Goal: Task Accomplishment & Management: Complete application form

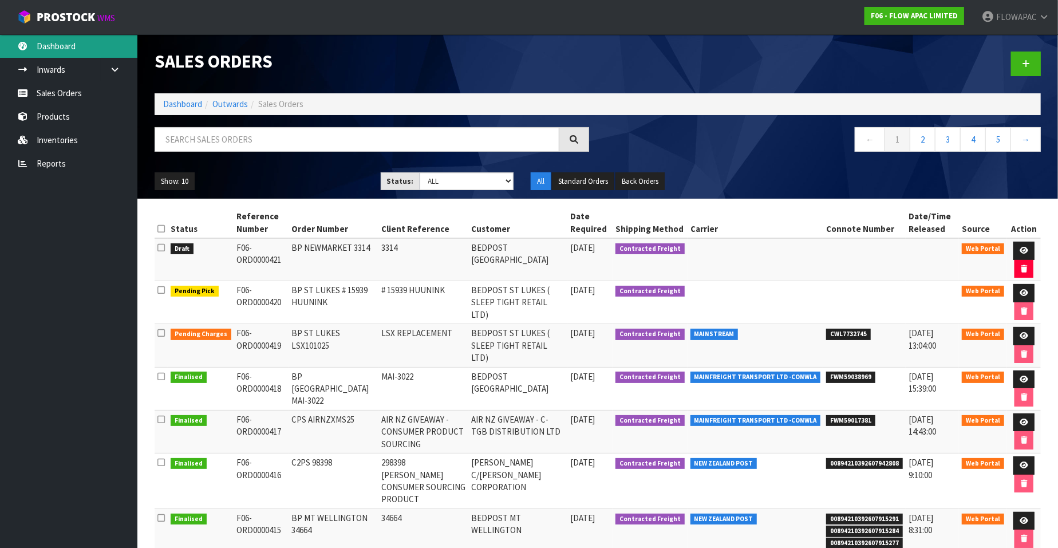
click at [77, 49] on link "Dashboard" at bounding box center [68, 45] width 137 height 23
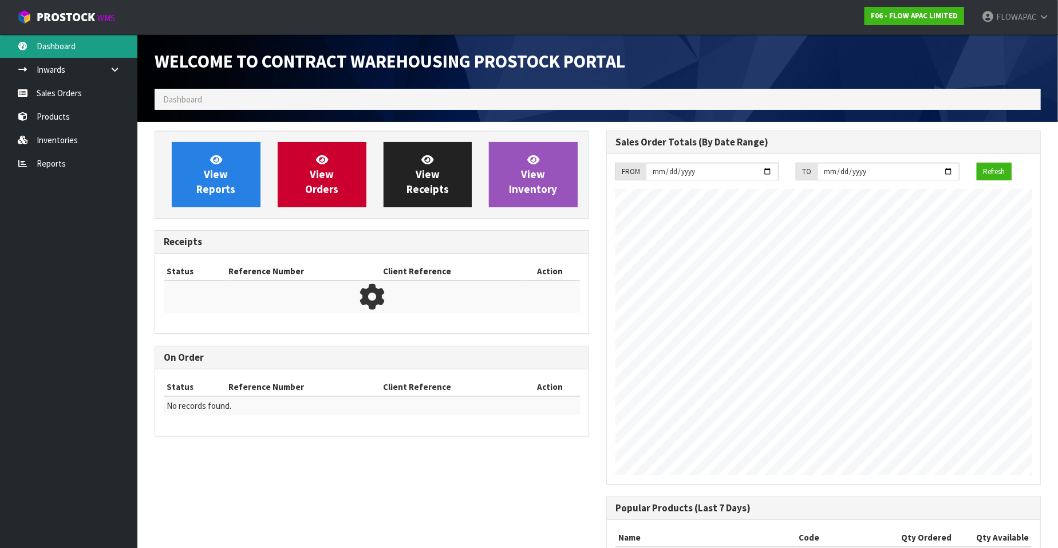
scroll to position [632, 452]
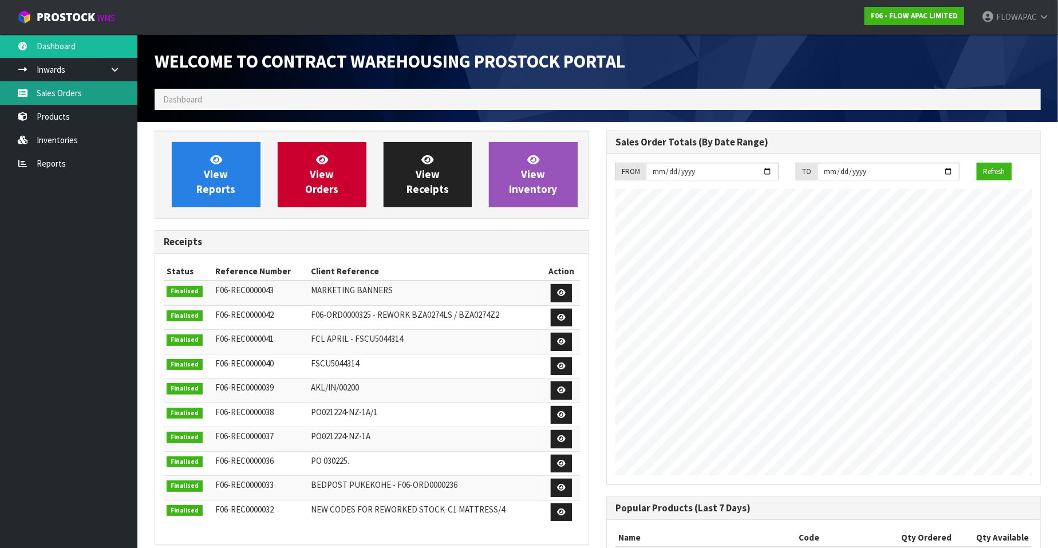
click at [83, 96] on link "Sales Orders" at bounding box center [68, 92] width 137 height 23
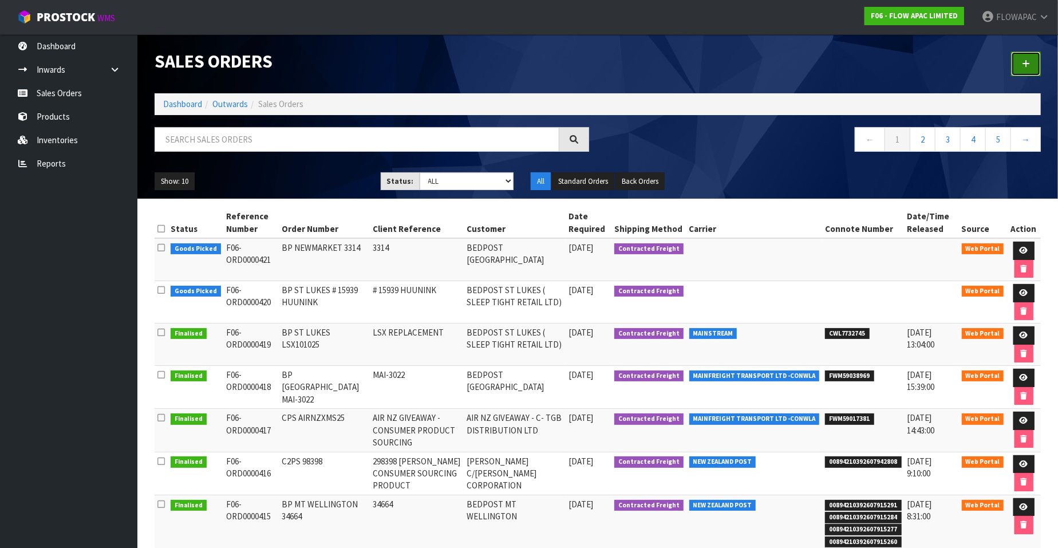
click at [1022, 64] on icon at bounding box center [1026, 64] width 8 height 9
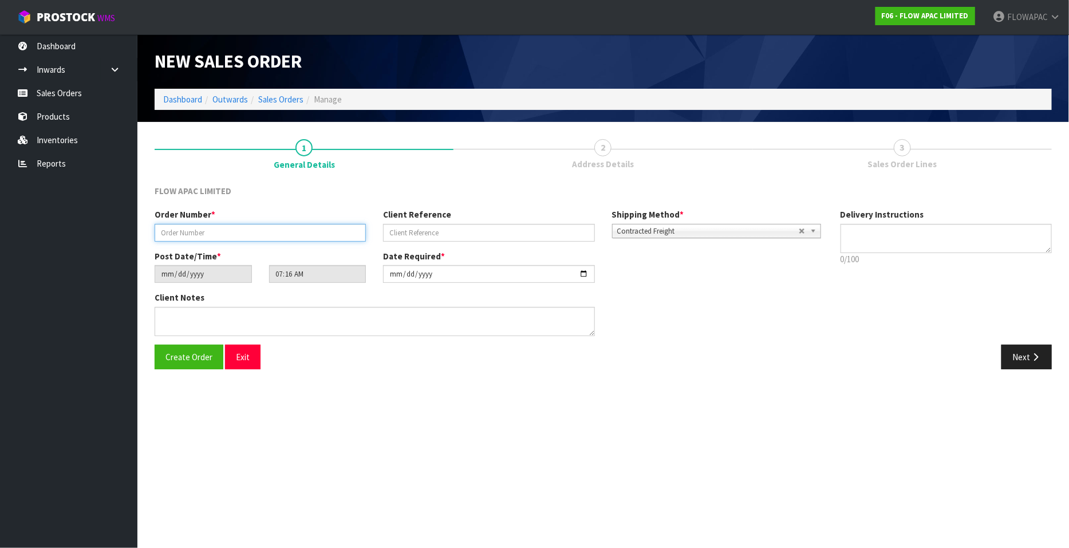
click at [246, 232] on input "text" at bounding box center [260, 233] width 211 height 18
type input "B"
paste input "298768"
type input "CPS298768"
paste input "298768"
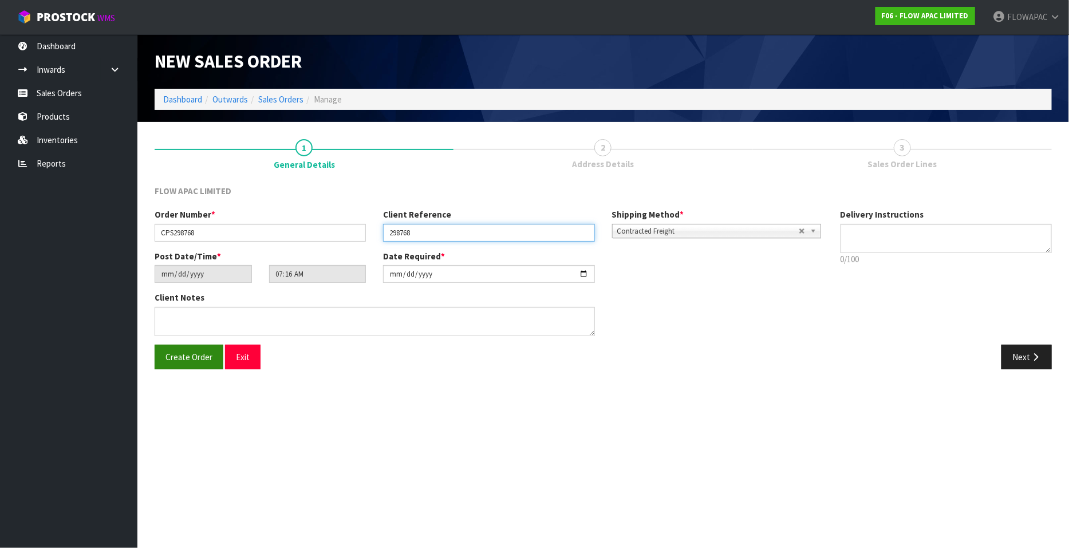
type input "298768"
click at [193, 359] on span "Create Order" at bounding box center [188, 356] width 47 height 11
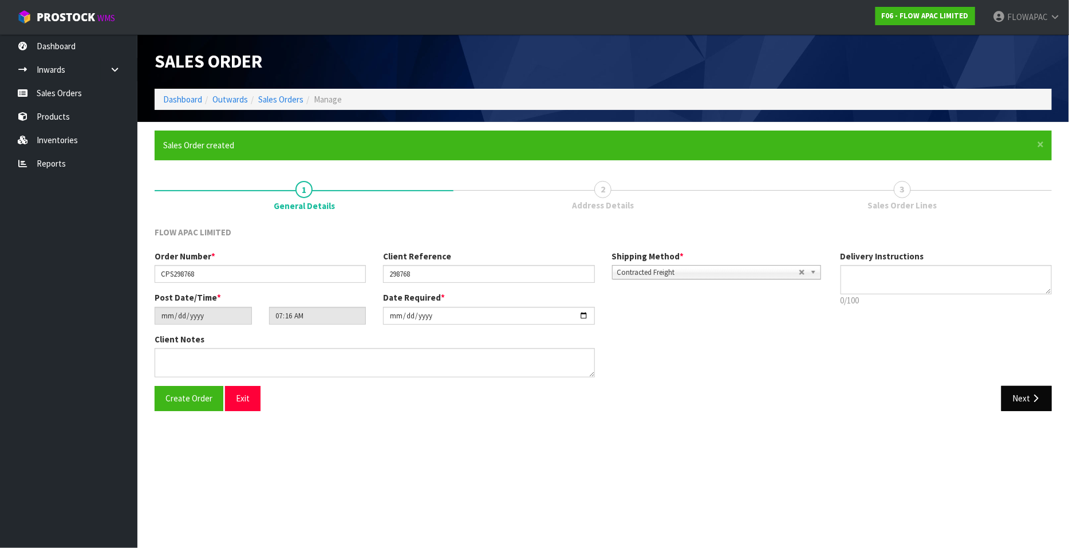
type input "09:16:00.000"
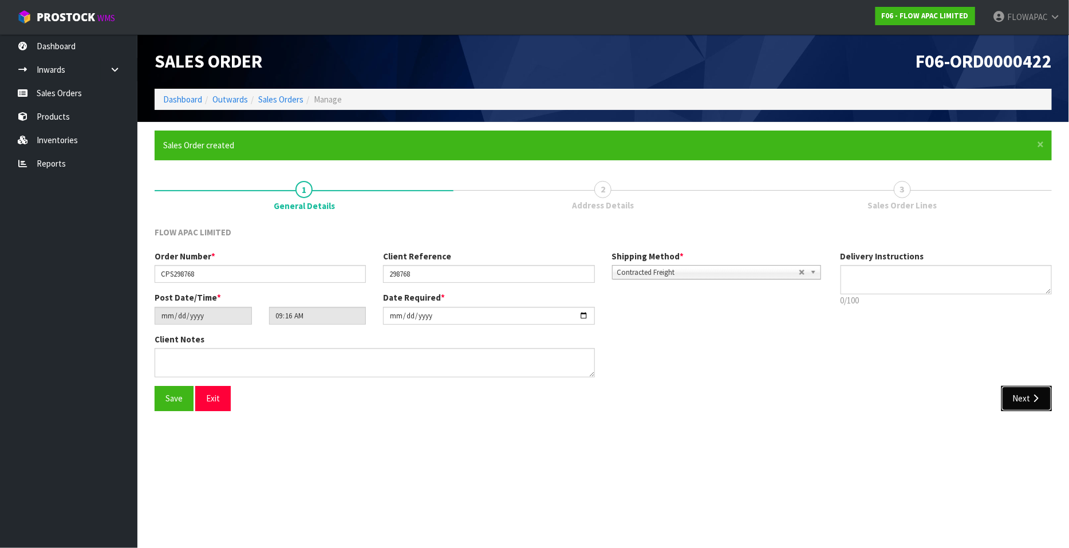
click at [1019, 397] on button "Next" at bounding box center [1026, 398] width 50 height 25
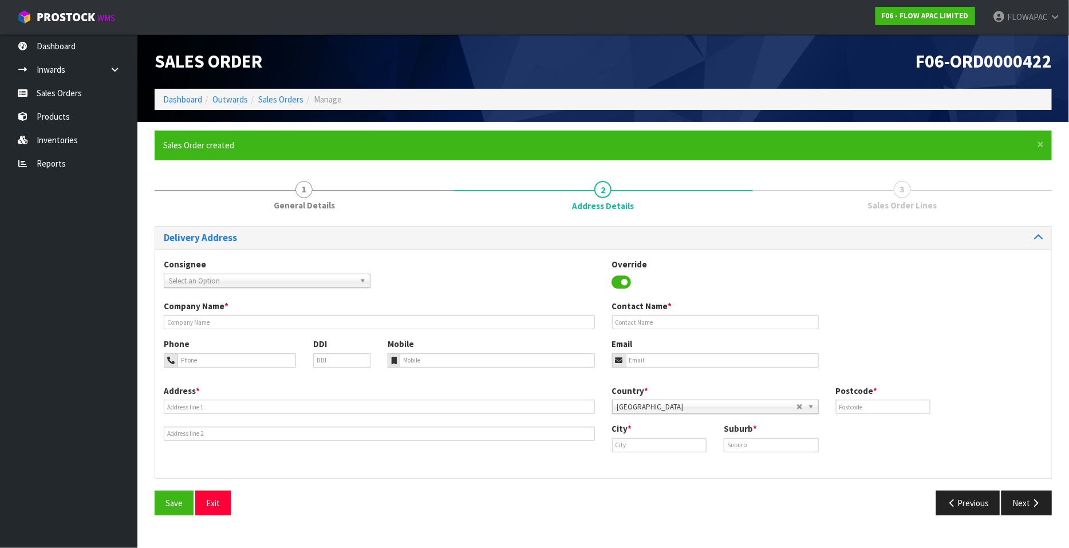
click at [236, 276] on span "Select an Option" at bounding box center [262, 281] width 186 height 14
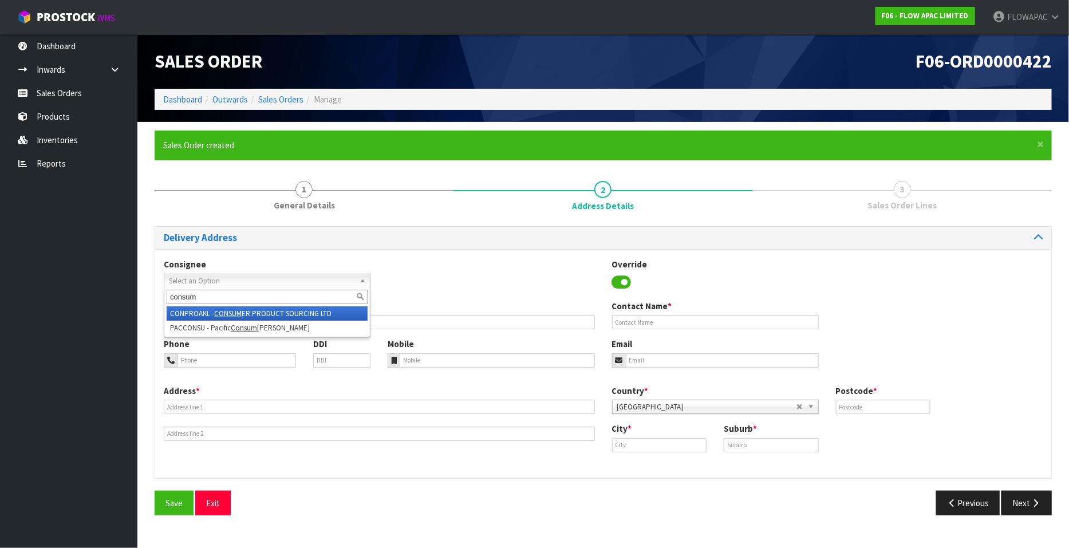
type input "consum"
click at [300, 313] on li "CONPROAKL - CONSUM ER PRODUCT SOURCING LTD" at bounding box center [267, 313] width 201 height 14
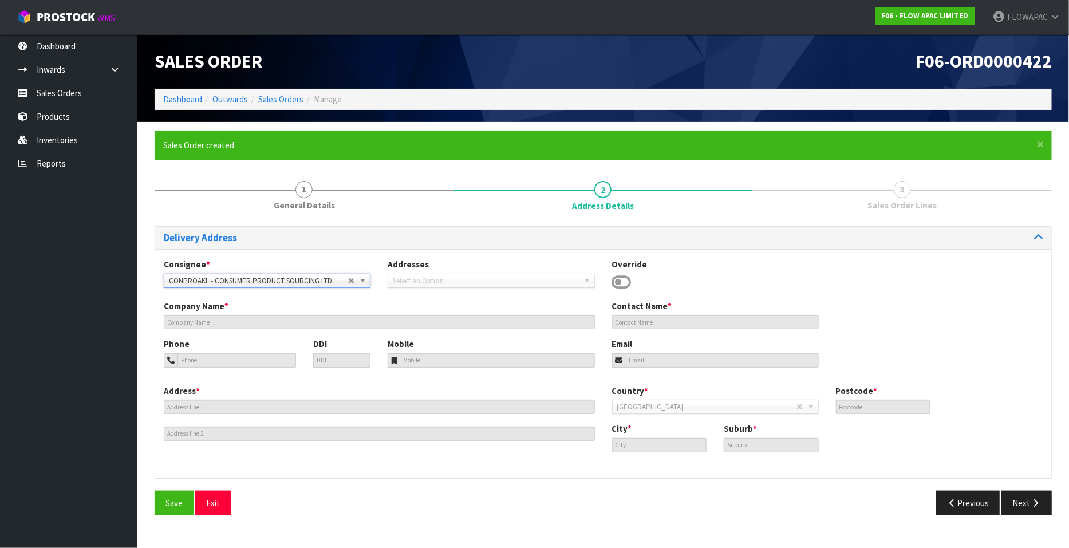
type input "CONSUMER PRODUCT SOURCING LTD"
type input "ADMIN@CONSUMERPRODUCTSOURCING.CO.N"
type input "0800277583"
type input "[STREET_ADDRESS],"
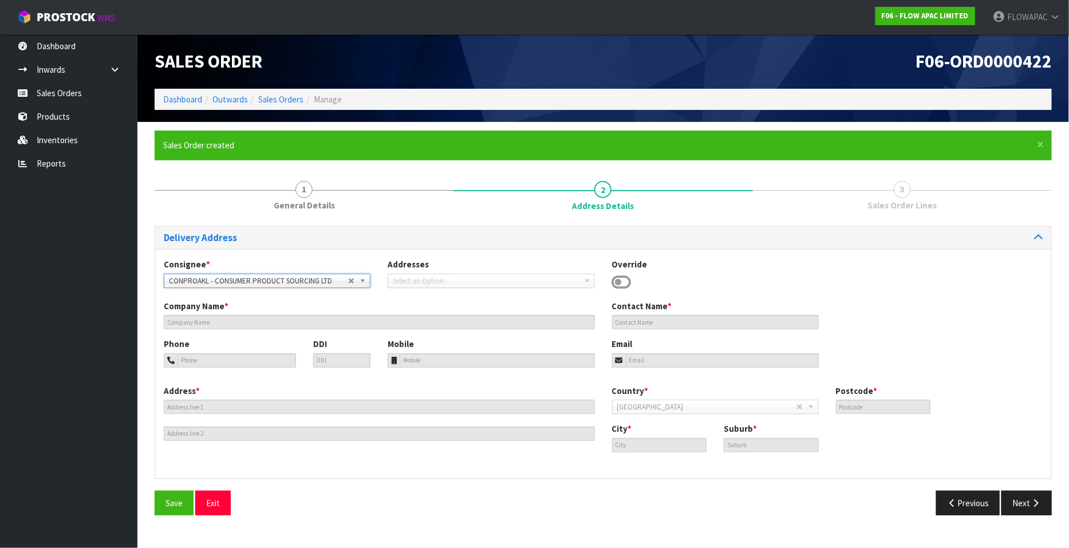
type input "0632"
type input "[GEOGRAPHIC_DATA]"
type input "ROSEDALE"
click at [617, 279] on icon at bounding box center [621, 282] width 19 height 17
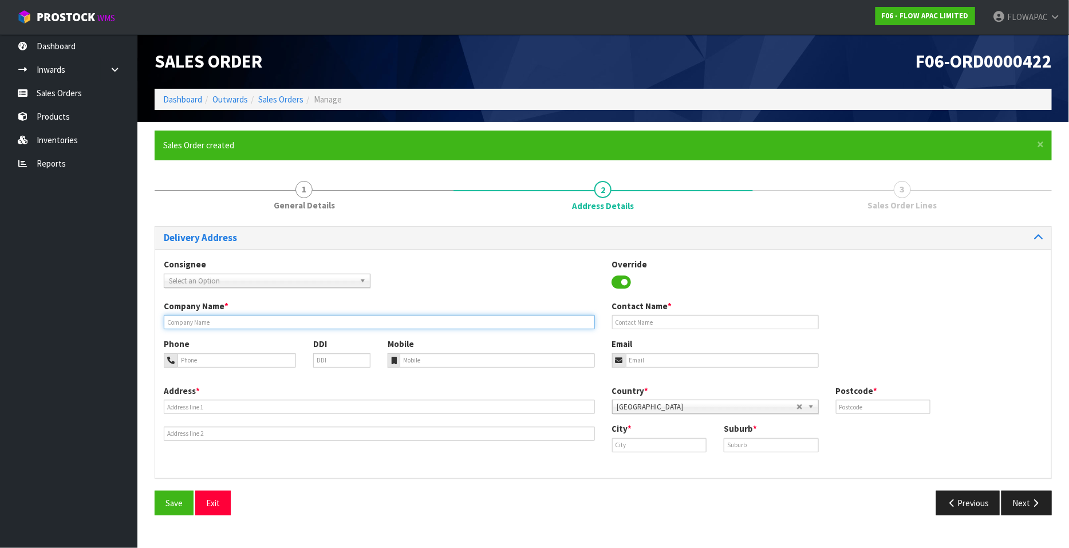
click at [203, 325] on input "text" at bounding box center [379, 322] width 431 height 14
paste input "MRS [PERSON_NAME]"
paste input "HUNTSMAN OPTICS"
type input "MRS [PERSON_NAME] C/[PERSON_NAME] OPTICS"
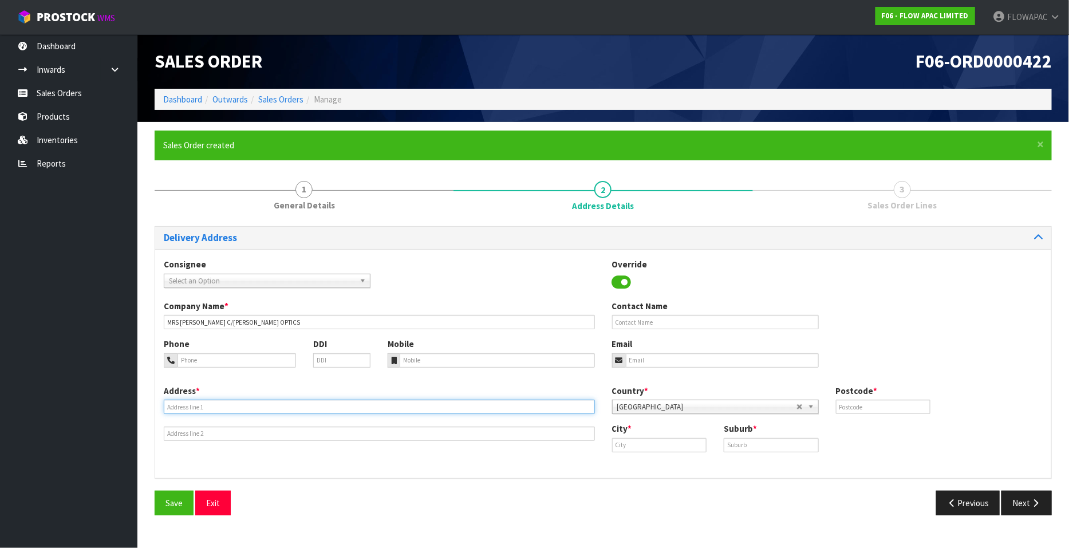
click at [202, 410] on input "text" at bounding box center [379, 407] width 431 height 14
paste input "[STREET_ADDRESS]"
type input "[STREET_ADDRESS]"
click at [738, 443] on input "text" at bounding box center [770, 445] width 95 height 14
paste input "WESTPORT 782"
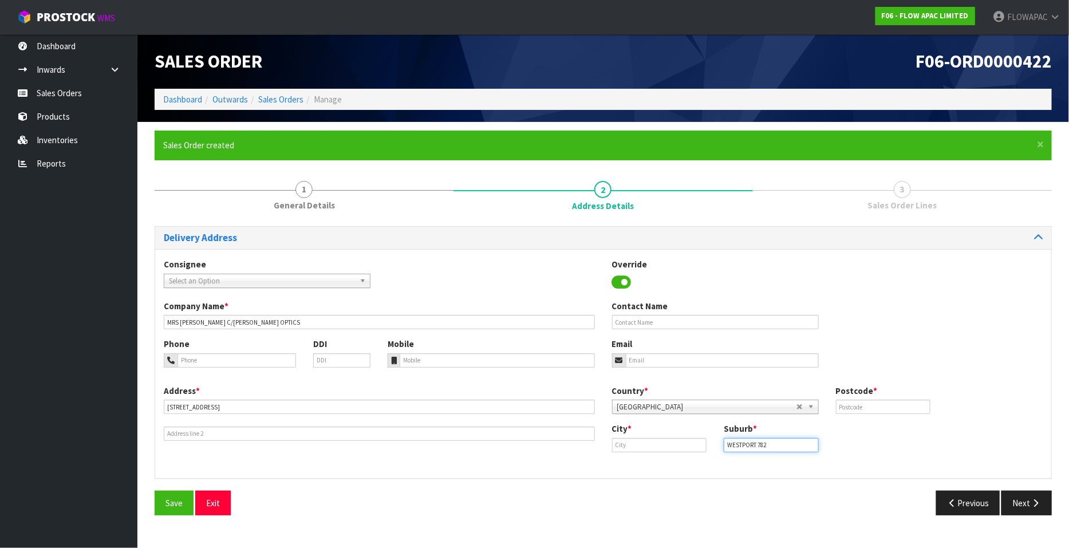
type input "WESTPORT 782"
click at [864, 405] on input "text" at bounding box center [883, 407] width 95 height 14
type input "7825"
click at [776, 443] on input "WESTPORT 782" at bounding box center [770, 445] width 95 height 14
type input "WESTPORT"
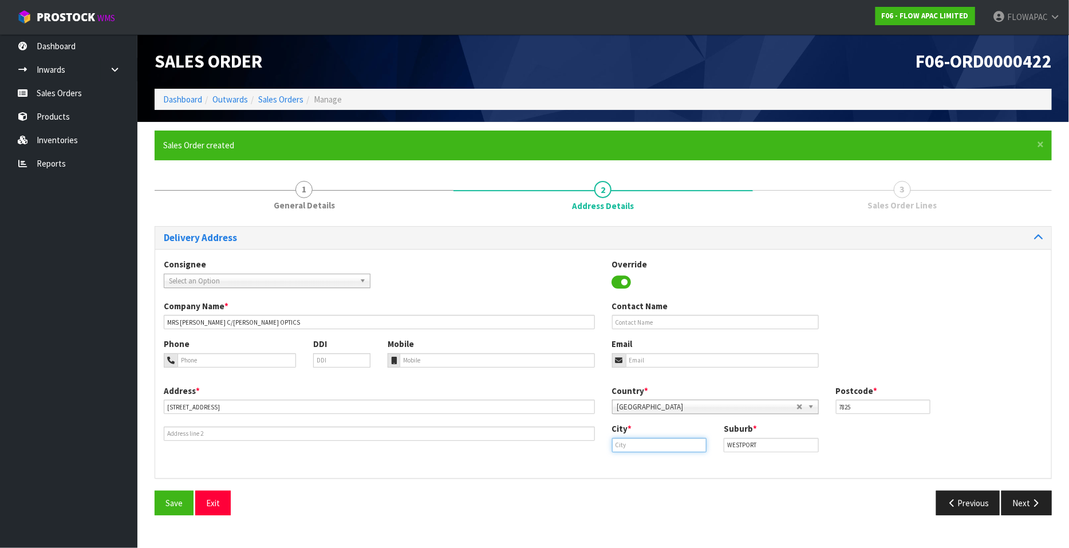
click at [664, 445] on input "text" at bounding box center [659, 445] width 95 height 14
type input "westport"
click at [455, 362] on input "tel" at bounding box center [497, 360] width 195 height 14
paste input "6437895566"
type input "6437895566"
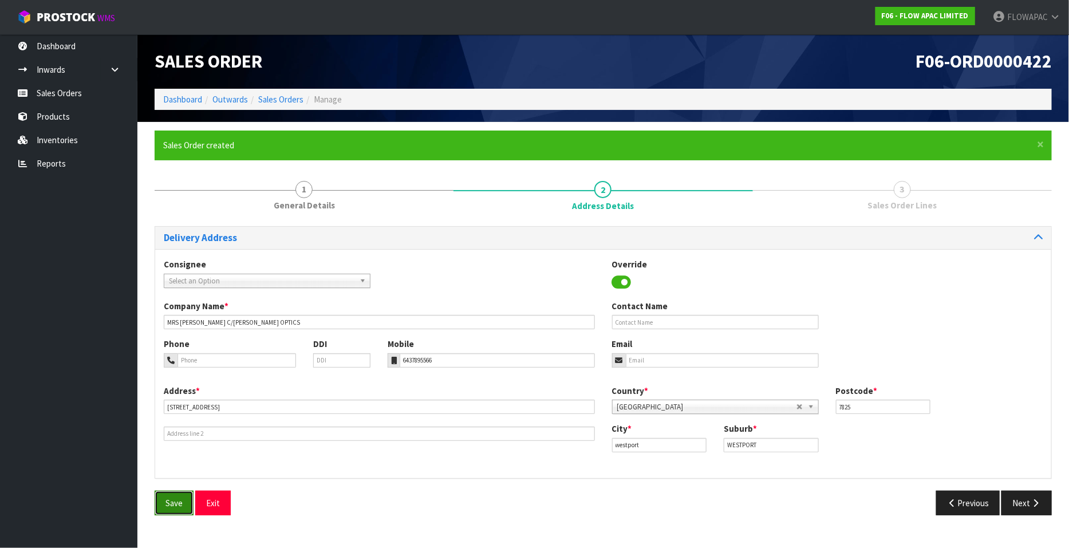
click at [174, 511] on button "Save" at bounding box center [174, 503] width 39 height 25
click at [1036, 500] on icon "button" at bounding box center [1035, 503] width 11 height 9
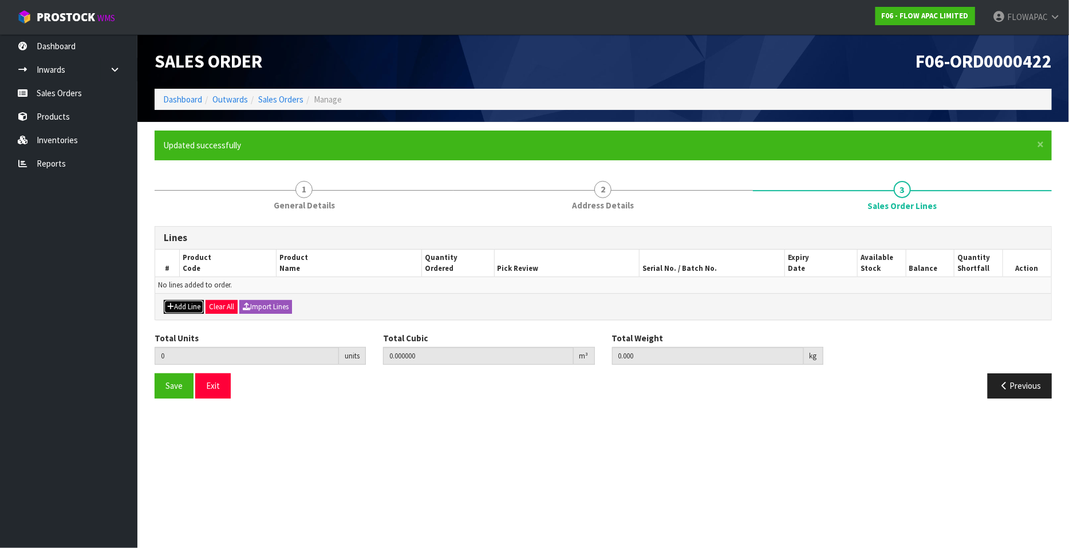
click at [192, 304] on button "Add Line" at bounding box center [184, 307] width 40 height 14
type input "0"
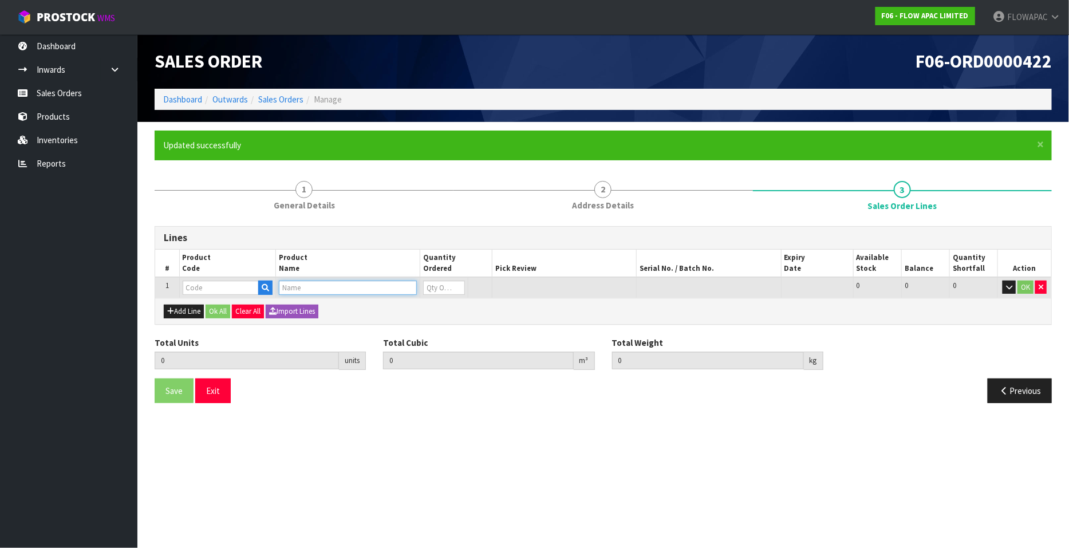
click at [294, 286] on input "text" at bounding box center [348, 287] width 138 height 14
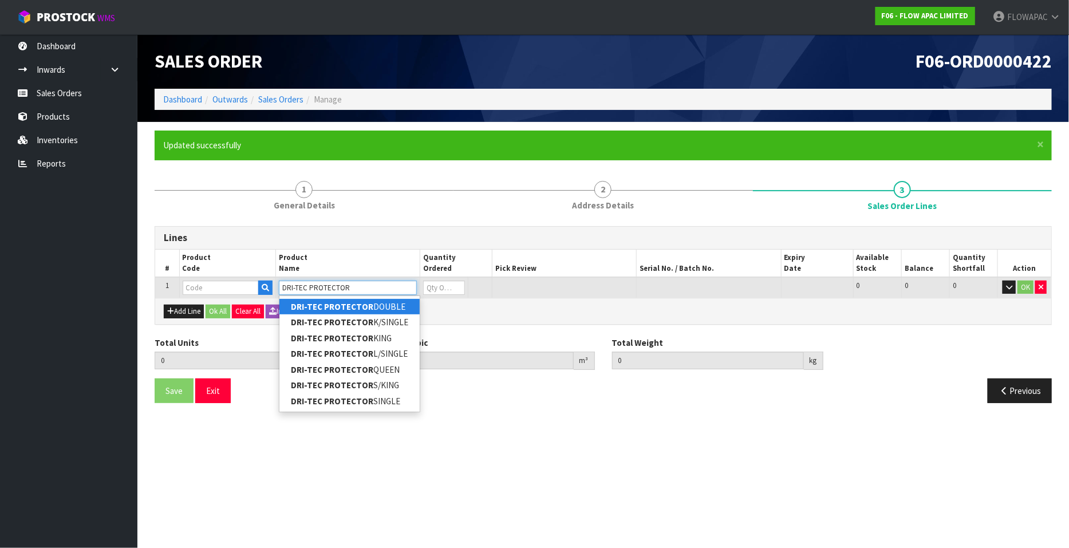
type input "DRI-TEC PROTECTOR"
click at [401, 303] on link "DRI-TEC PROTECTOR DOUBLE" at bounding box center [349, 306] width 140 height 15
type input "DRI-TEC PROTECTOR DOUBLE"
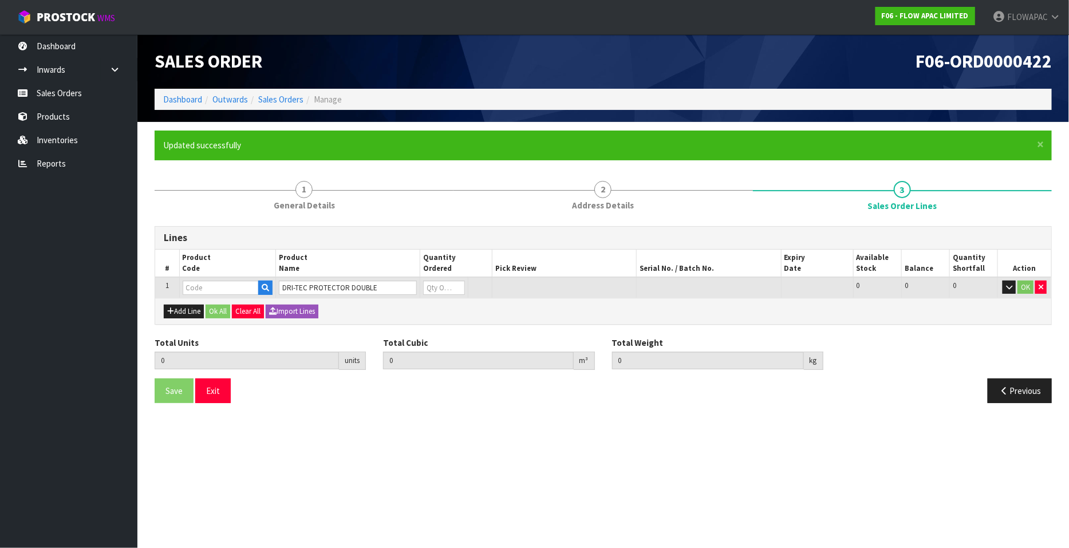
type input "0.000000"
type input "0.000"
type input "BZM03AWZ4"
type input "0"
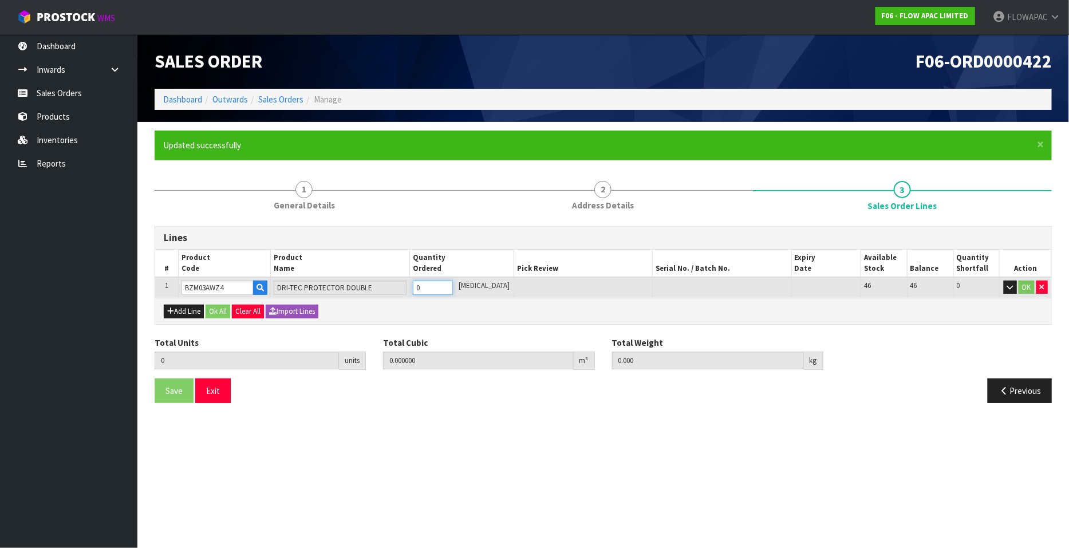
type input "1"
type input "0.008329"
type input "1.3"
type input "1"
click at [453, 284] on input "1" at bounding box center [433, 287] width 40 height 14
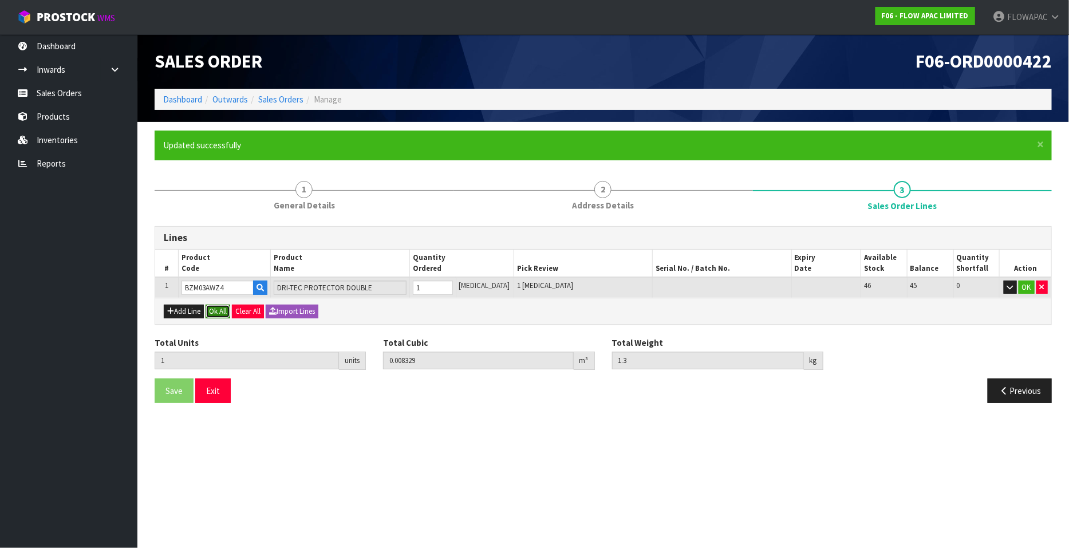
click at [222, 310] on button "Ok All" at bounding box center [217, 311] width 25 height 14
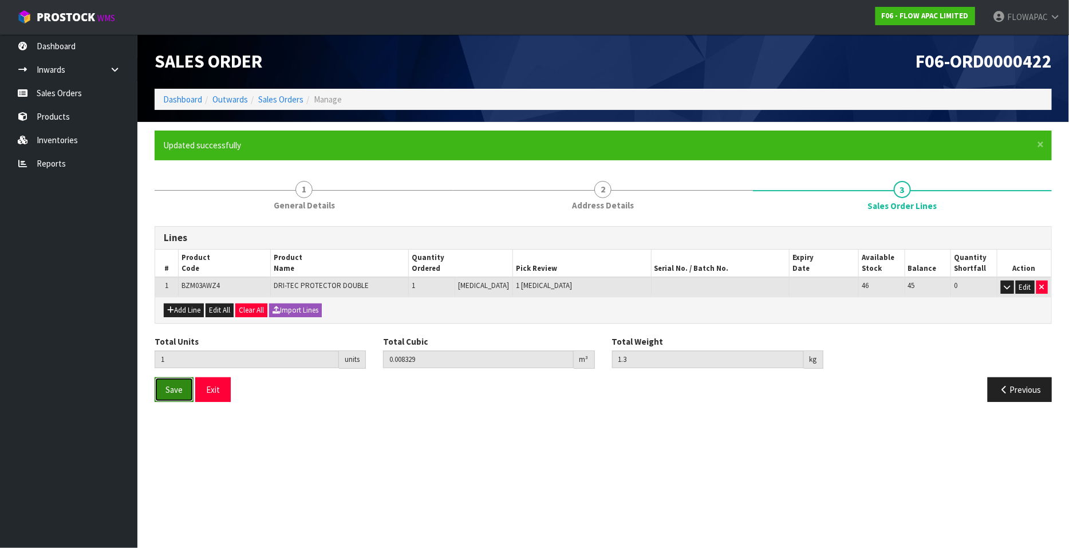
click at [172, 390] on span "Save" at bounding box center [173, 389] width 17 height 11
click at [209, 390] on button "Exit" at bounding box center [212, 389] width 35 height 25
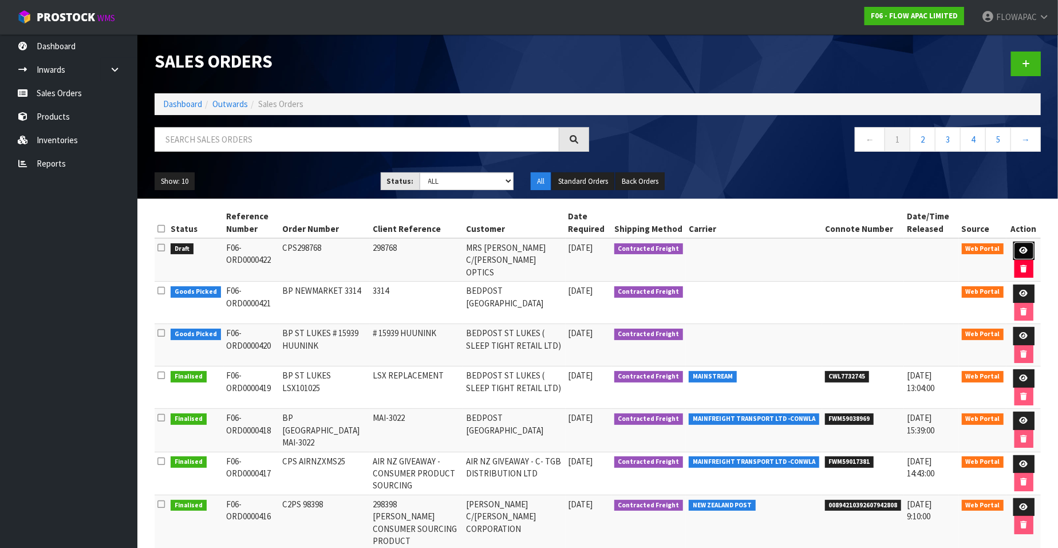
click at [1025, 251] on icon at bounding box center [1023, 250] width 9 height 7
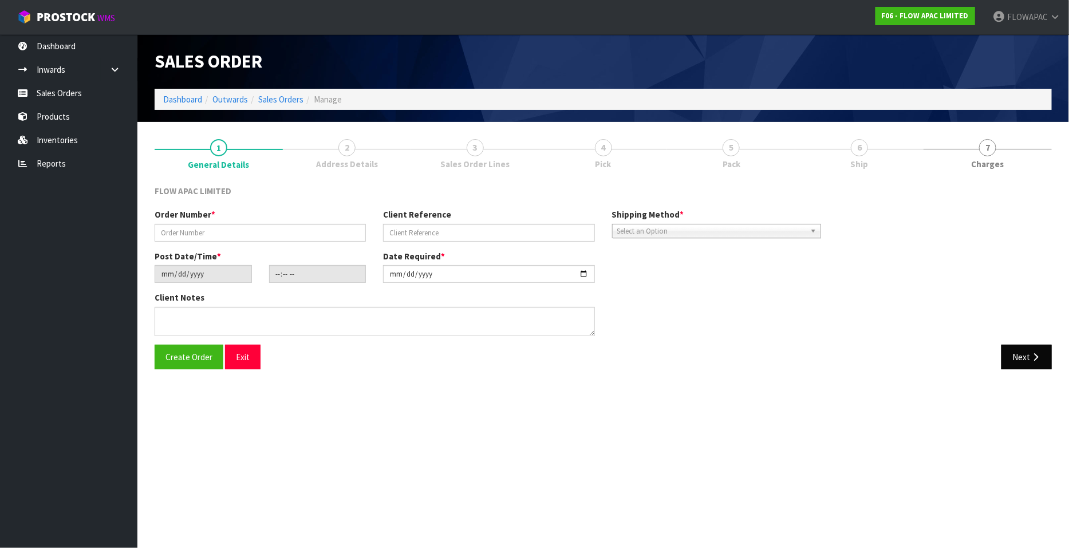
type input "CPS298768"
type input "298768"
type input "[DATE]"
type input "13:16:00.000"
type input "[DATE]"
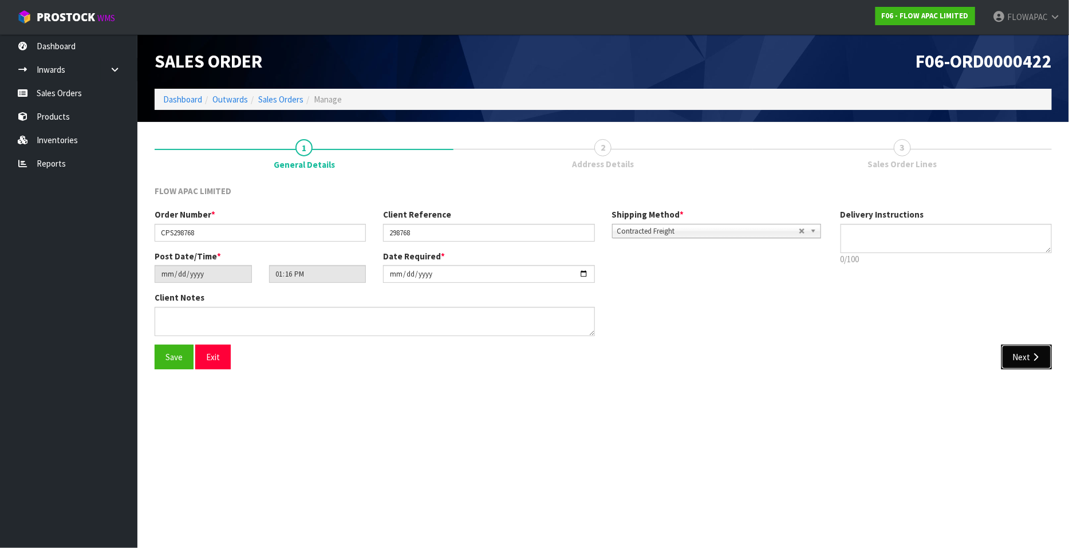
click at [1019, 366] on button "Next" at bounding box center [1026, 357] width 50 height 25
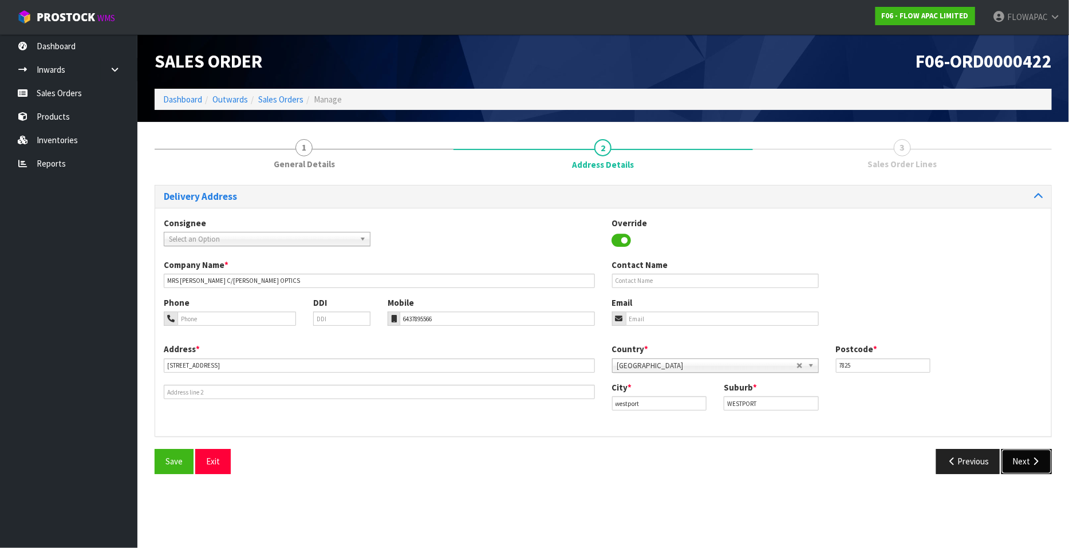
click at [1041, 462] on icon "button" at bounding box center [1035, 461] width 11 height 9
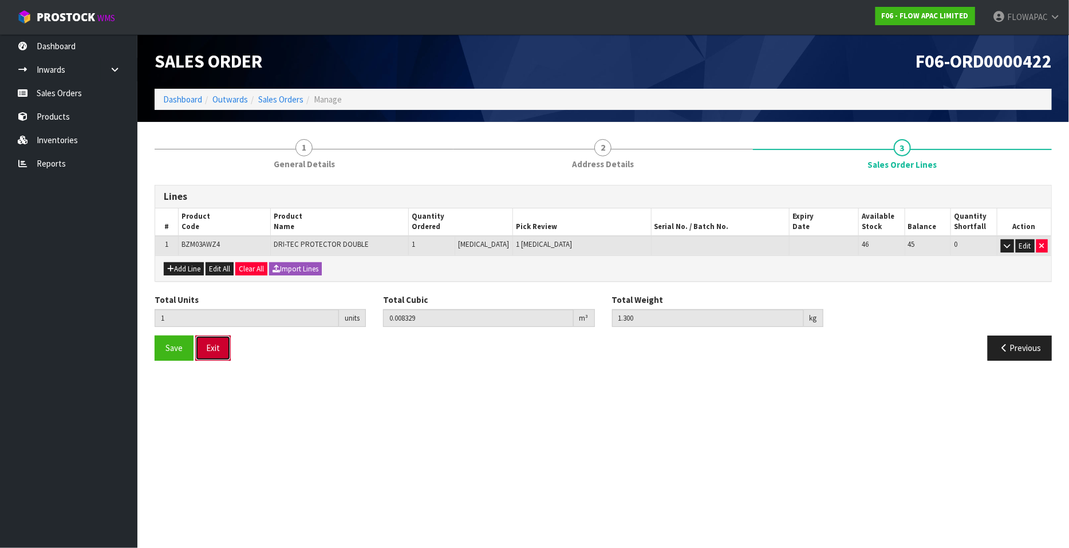
click at [227, 349] on button "Exit" at bounding box center [212, 347] width 35 height 25
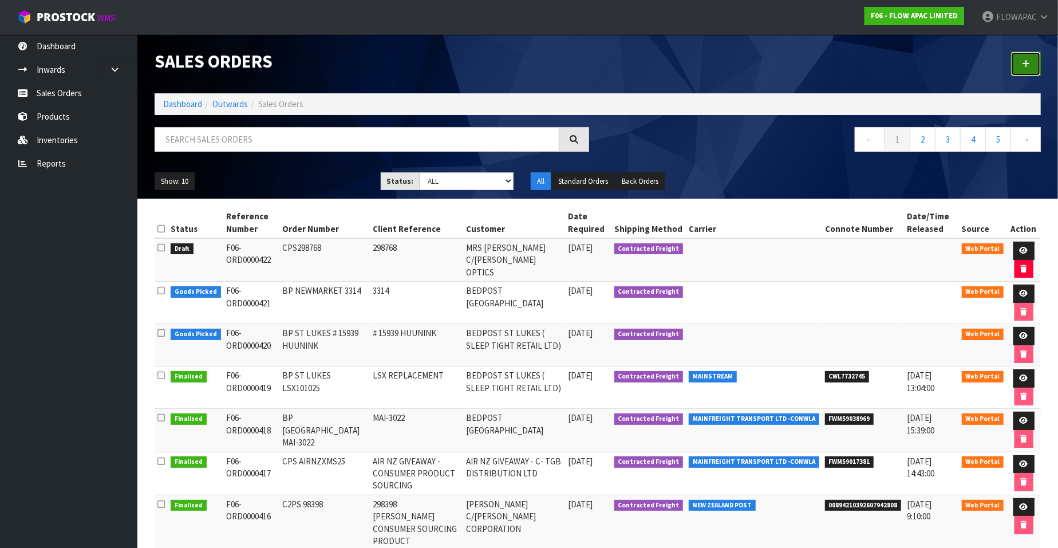
click at [1027, 68] on link at bounding box center [1026, 64] width 30 height 25
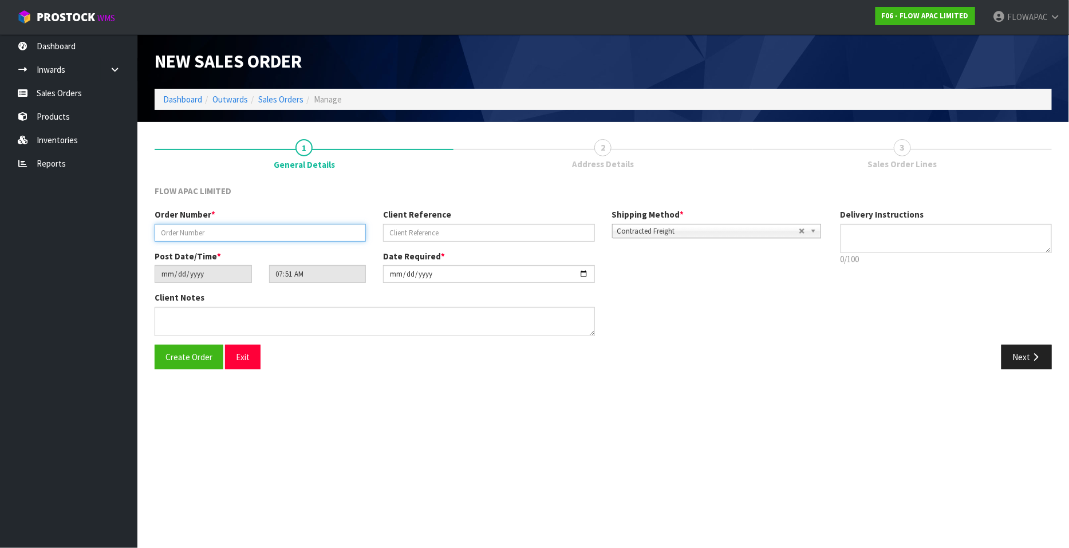
click at [248, 233] on input "text" at bounding box center [260, 233] width 211 height 18
paste input "AIR NZ GIVEAWAY"
type input "BP TAURANGA 1135"
type input "1135"
click at [204, 365] on button "Create Order" at bounding box center [189, 357] width 69 height 25
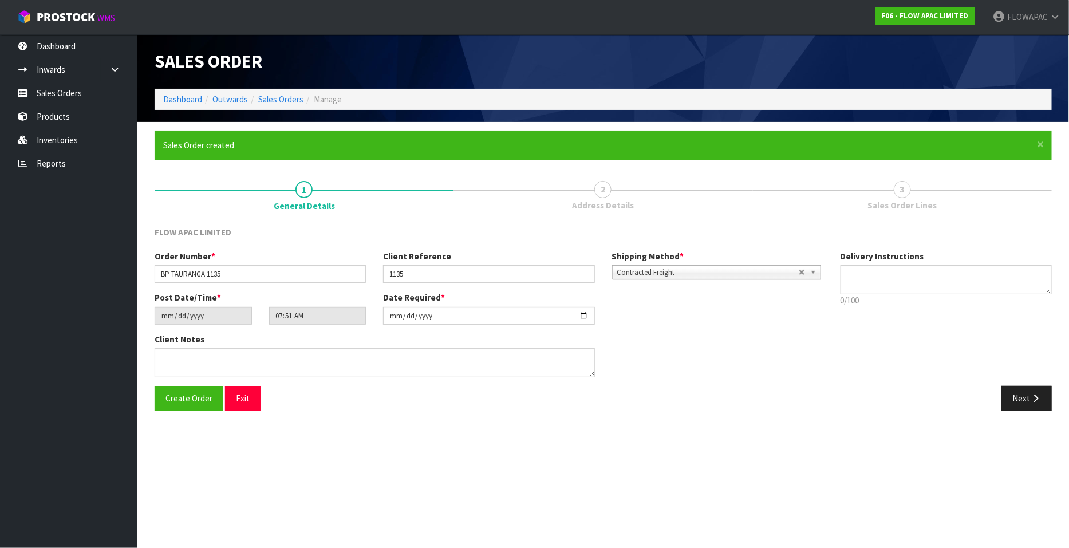
type input "09:51:00.000"
click at [1033, 397] on icon "button" at bounding box center [1035, 398] width 11 height 9
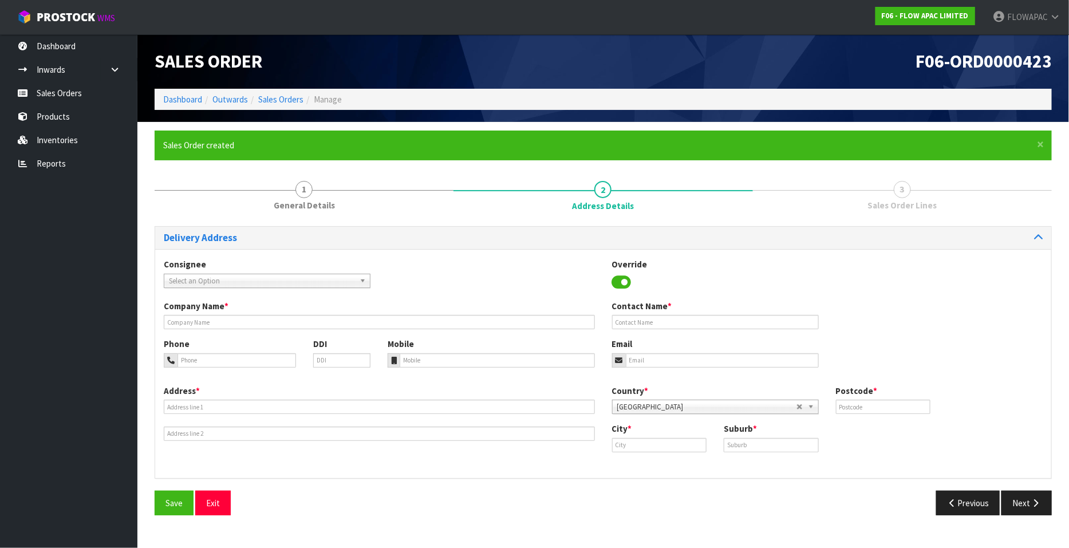
click at [219, 276] on span "Select an Option" at bounding box center [262, 281] width 186 height 14
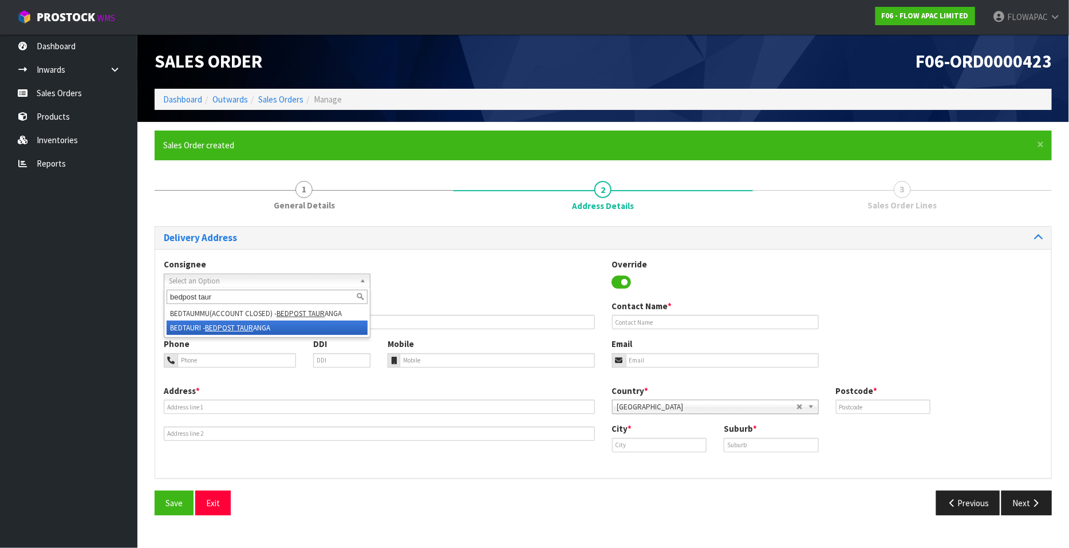
type input "bedpost taur"
click at [258, 328] on li "BEDTAURI - BEDPOST TAUR ANGA" at bounding box center [267, 328] width 201 height 14
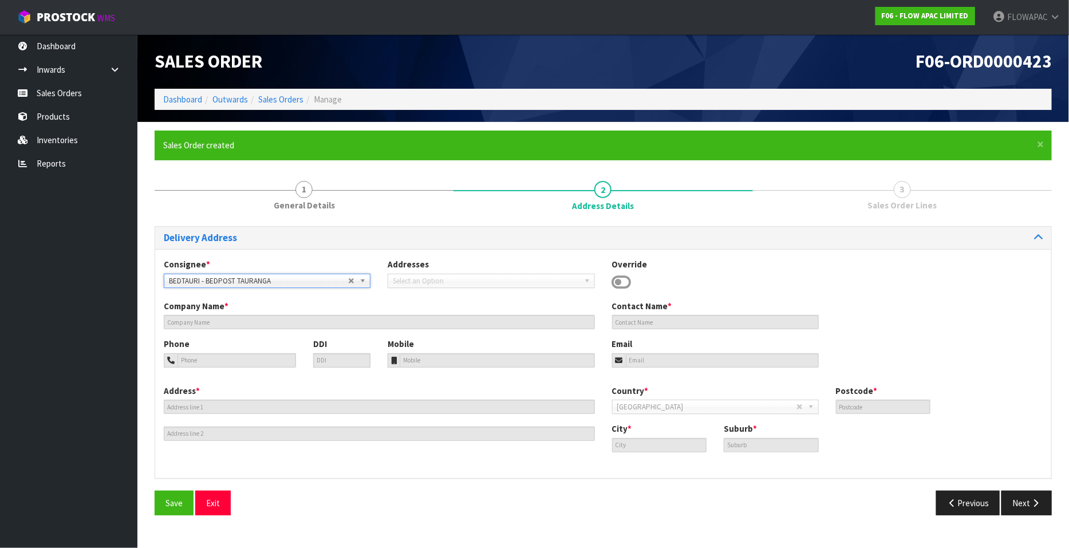
type input "BEDPOST TAURANGA"
type input "[PERSON_NAME]"
type input "07 220 9368"
type input "02102608306"
type input "[EMAIL_ADDRESS][DOMAIN_NAME]"
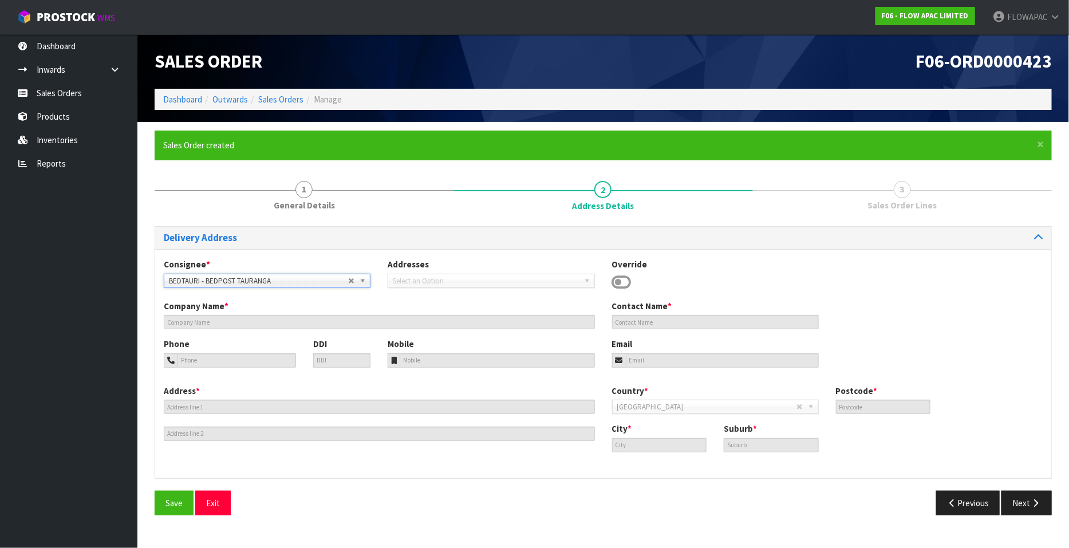
type input "[STREET_ADDRESS]"
type input "3310"
type input "[GEOGRAPHIC_DATA]"
type input "TAURIKO"
click at [176, 504] on span "Save" at bounding box center [173, 502] width 17 height 11
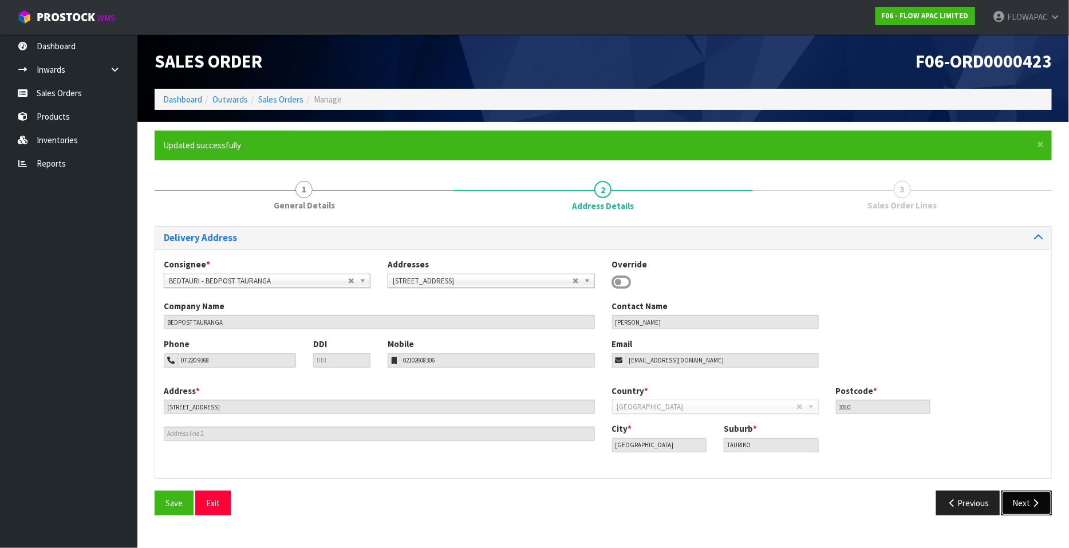
click at [1028, 502] on button "Next" at bounding box center [1026, 503] width 50 height 25
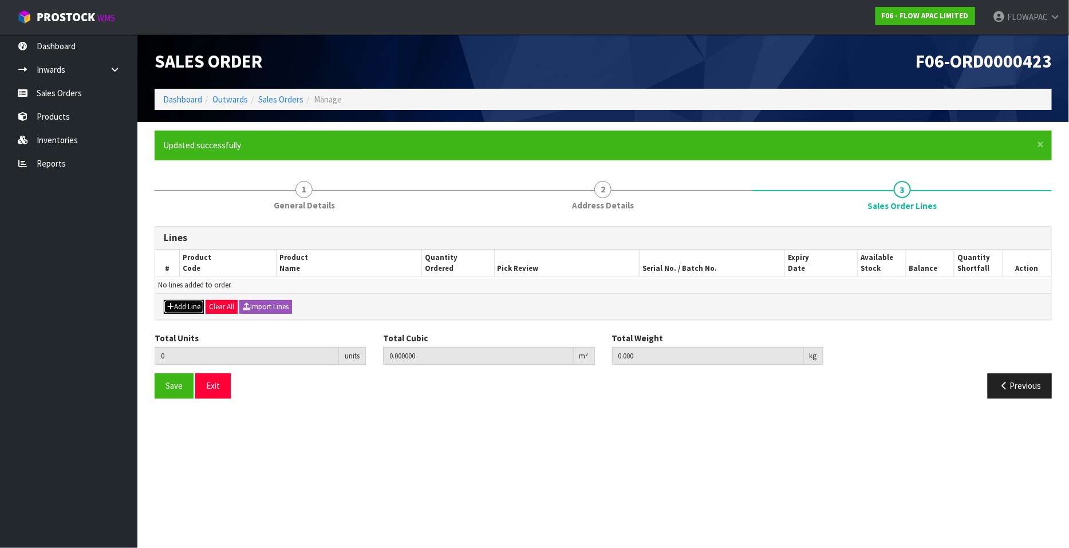
click at [187, 304] on button "Add Line" at bounding box center [184, 307] width 40 height 14
type input "0"
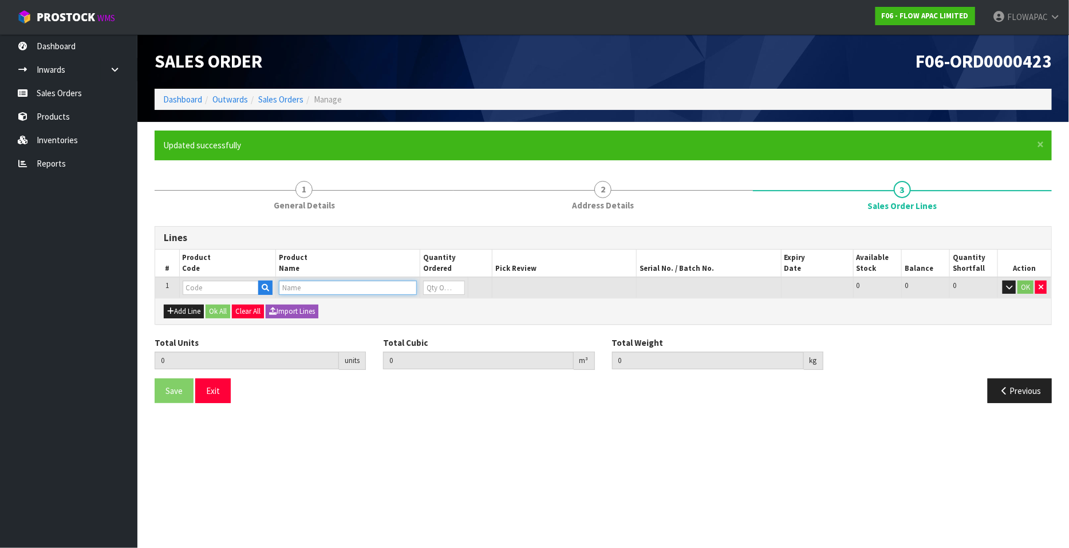
click at [304, 289] on input "text" at bounding box center [348, 287] width 138 height 14
type input "M3 CHASSIS"
click at [349, 308] on link "M3 CHASSIS KING" at bounding box center [338, 306] width 119 height 15
type input "M3 CHASSIS KING"
type input "0.000000"
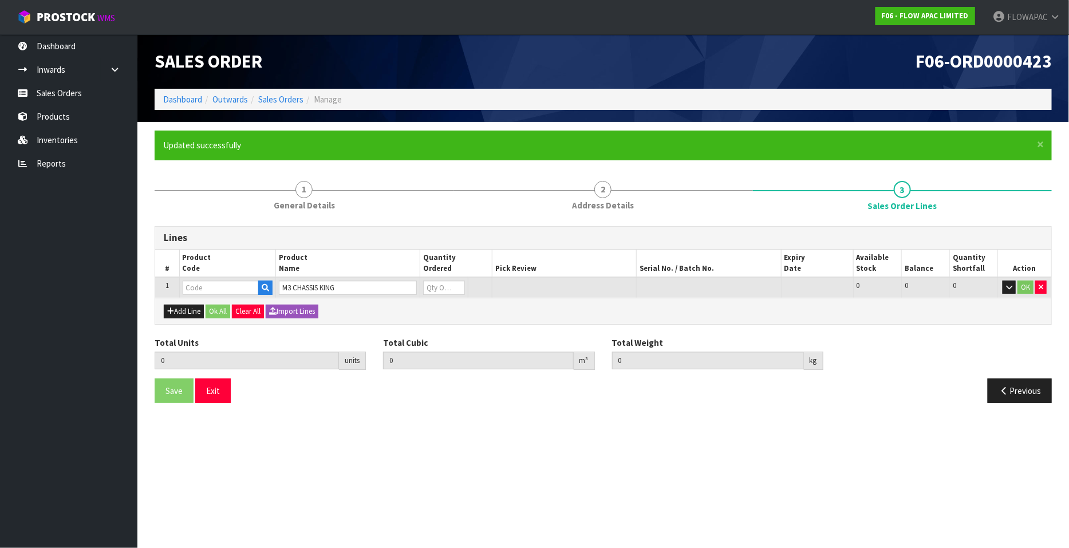
type input "0.000"
type input "BZM302W61"
type input "0"
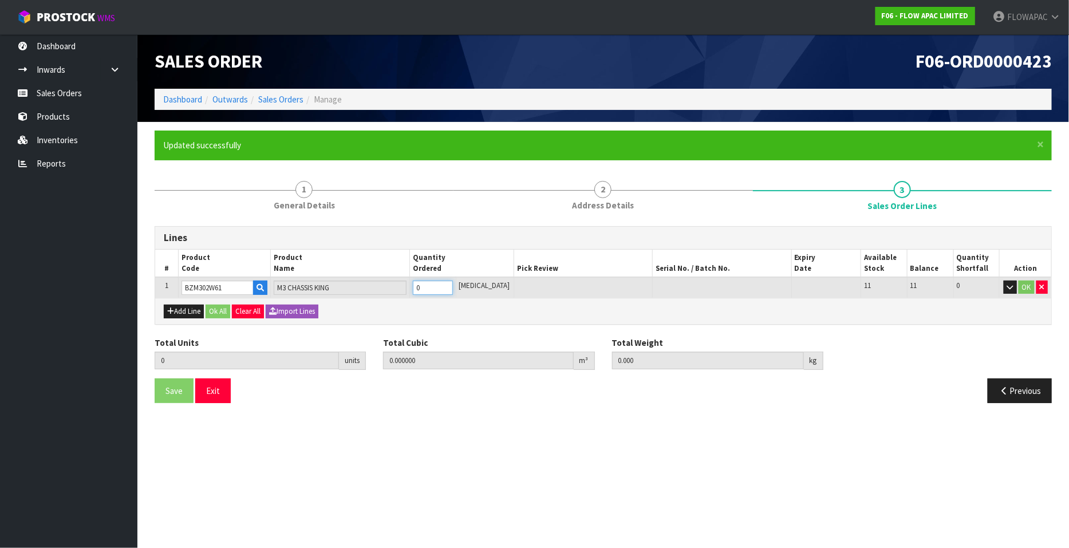
type input "1"
type input "0.195624"
type input "18"
type input "1"
click at [453, 284] on input "1" at bounding box center [433, 287] width 40 height 14
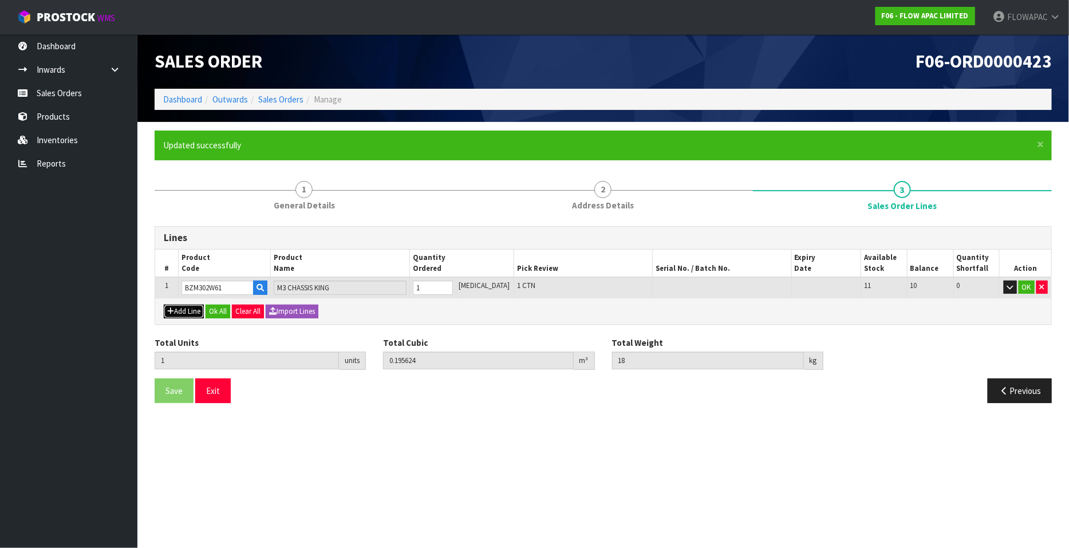
click at [183, 310] on button "Add Line" at bounding box center [184, 311] width 40 height 14
type input "0"
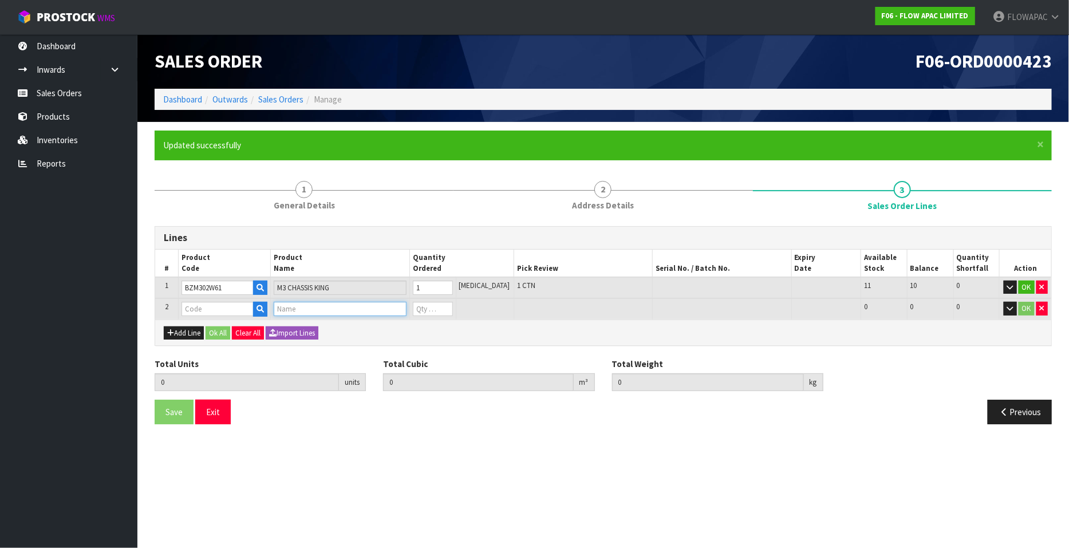
click at [318, 310] on input "text" at bounding box center [340, 309] width 132 height 14
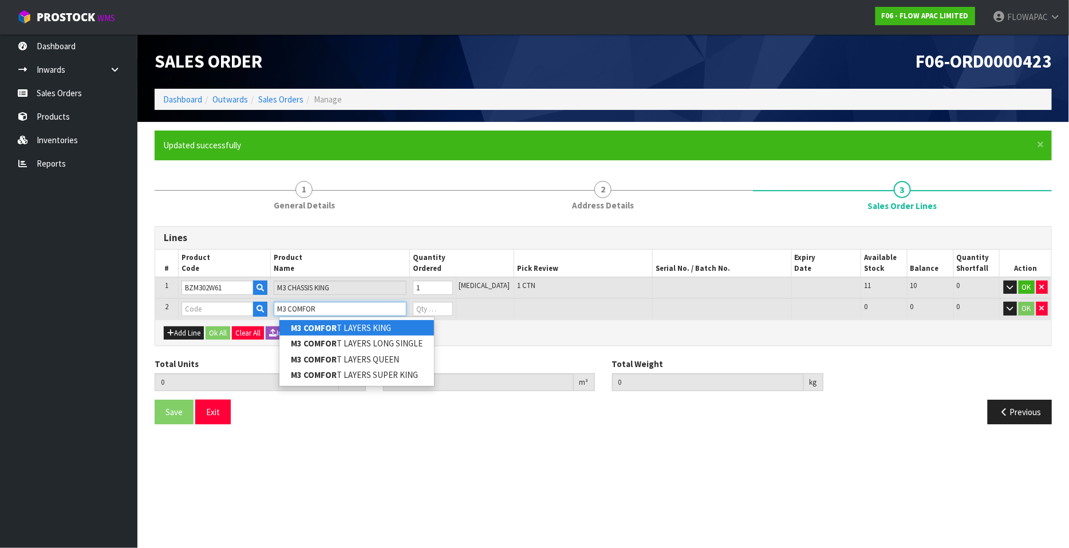
type input "M3 COMFOR"
click at [375, 325] on link "M3 COMFOR T LAYERS KING" at bounding box center [356, 327] width 155 height 15
type input "M3 COMFORT LAYERS KING"
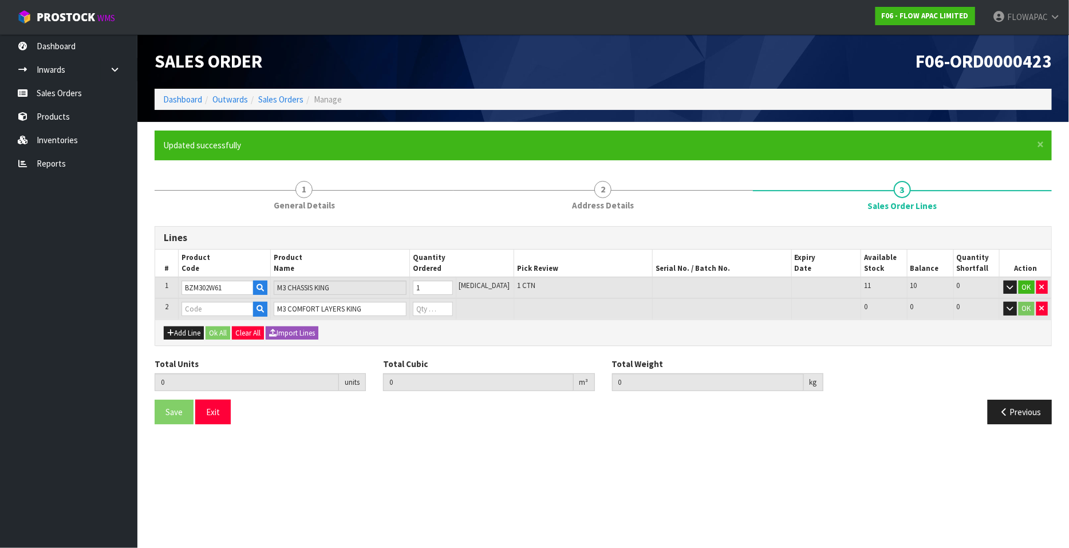
type input "1"
type input "0.195624"
type input "18"
type input "BZM302W61A"
type input "0"
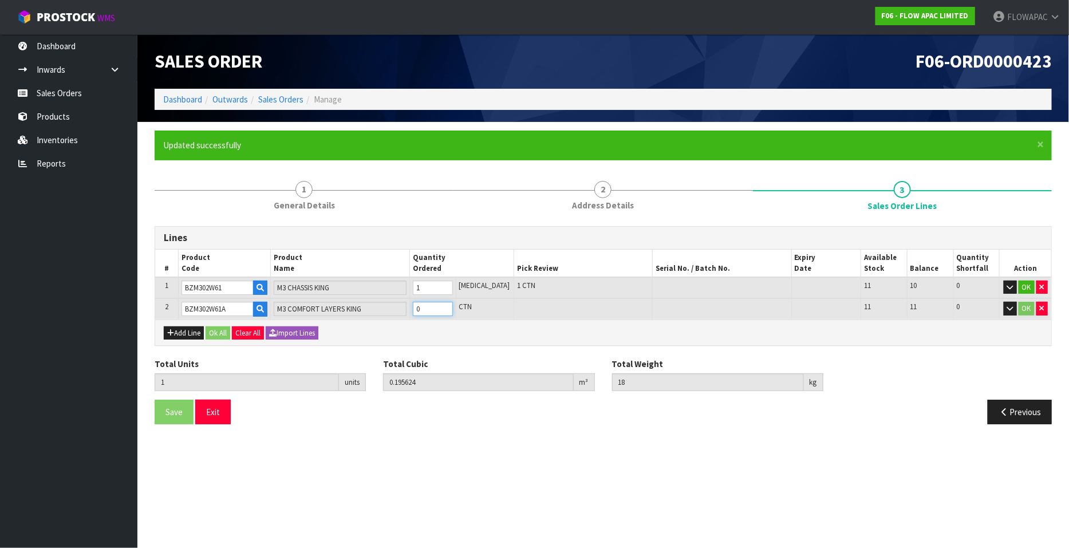
type input "2"
type input "0.260208"
type input "31"
type input "1"
click at [453, 304] on input "1" at bounding box center [433, 309] width 40 height 14
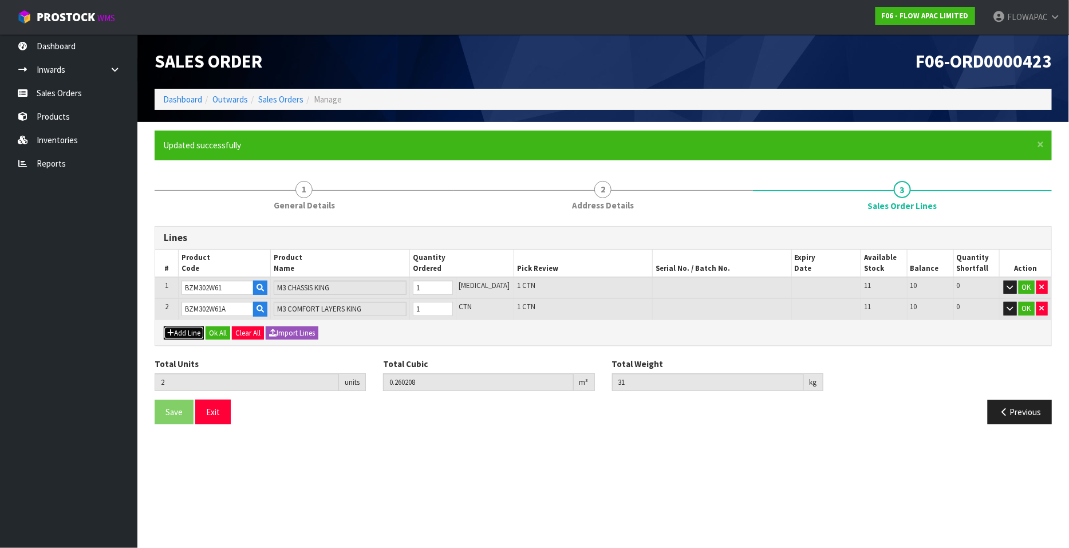
click at [189, 333] on button "Add Line" at bounding box center [184, 333] width 40 height 14
type input "0"
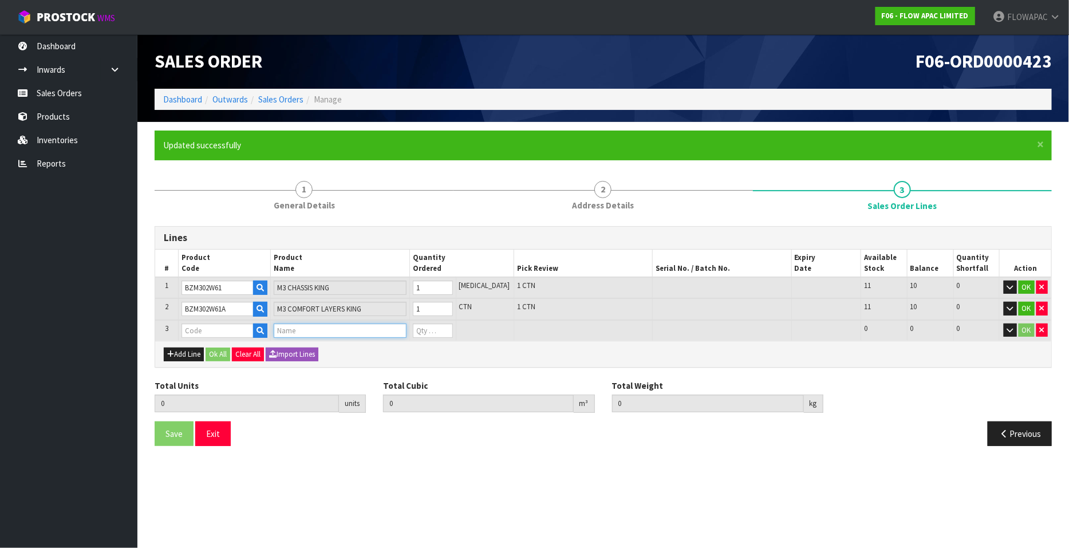
click at [295, 335] on input "text" at bounding box center [340, 330] width 132 height 14
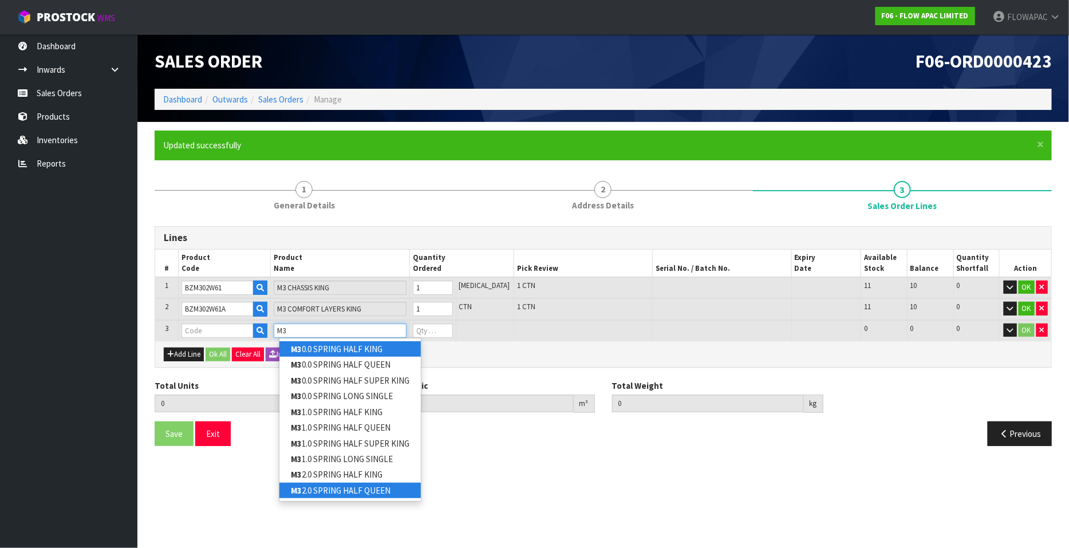
type input "M3"
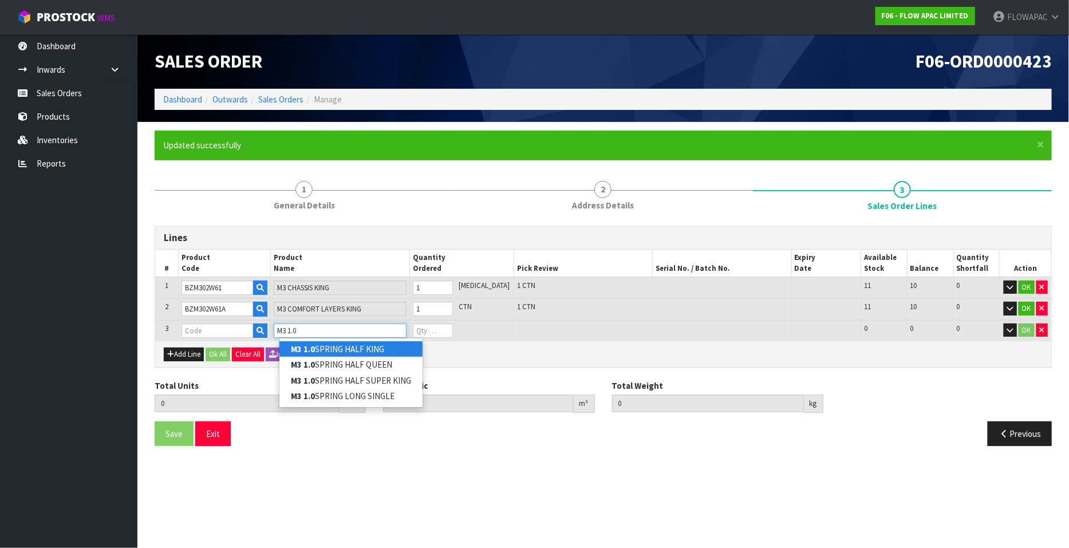
type input "M3 1.0"
click at [368, 349] on link "M3 1.0 SPRING HALF KING" at bounding box center [350, 348] width 143 height 15
type input "M3 1.0 SPRING HALF KING"
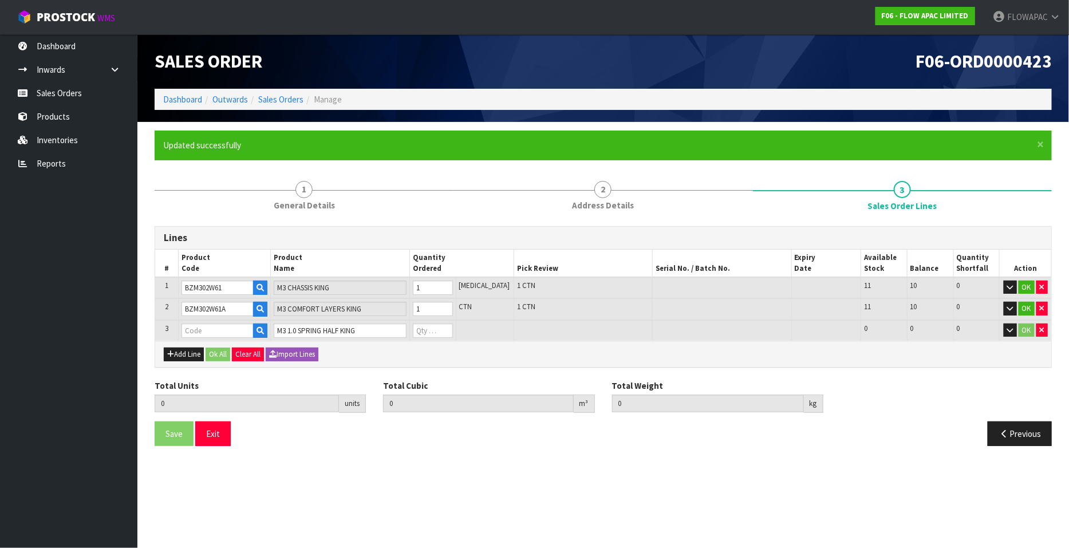
type input "2"
type input "0.260208"
type input "31"
type input "BZM303W61X"
type input "0"
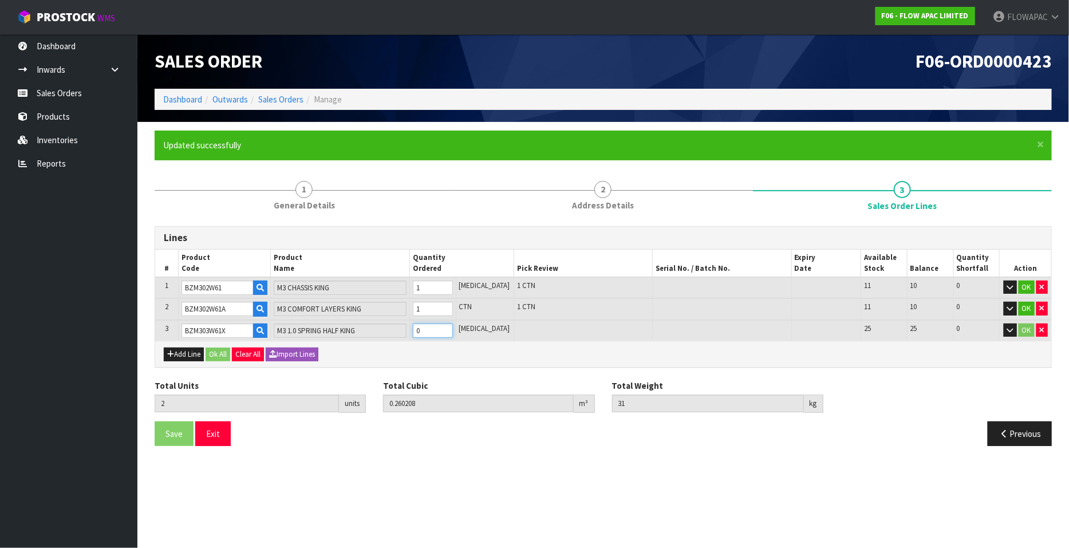
type input "3"
type input "0.32409"
type input "42"
type input "1"
click at [453, 326] on input "1" at bounding box center [433, 330] width 40 height 14
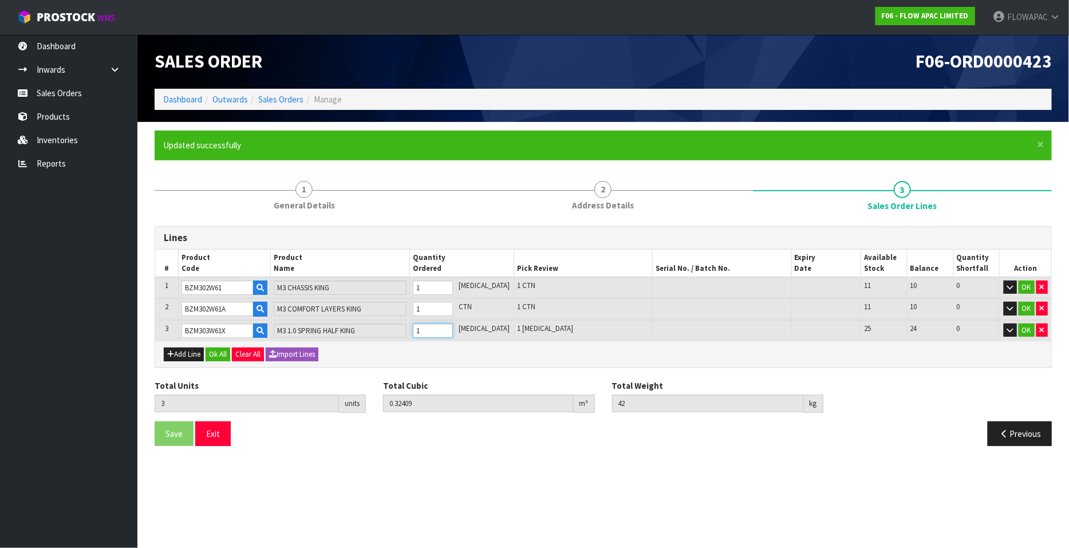
type input "4"
type input "0.387972"
type input "53"
type input "2"
click at [453, 326] on input "2" at bounding box center [433, 330] width 40 height 14
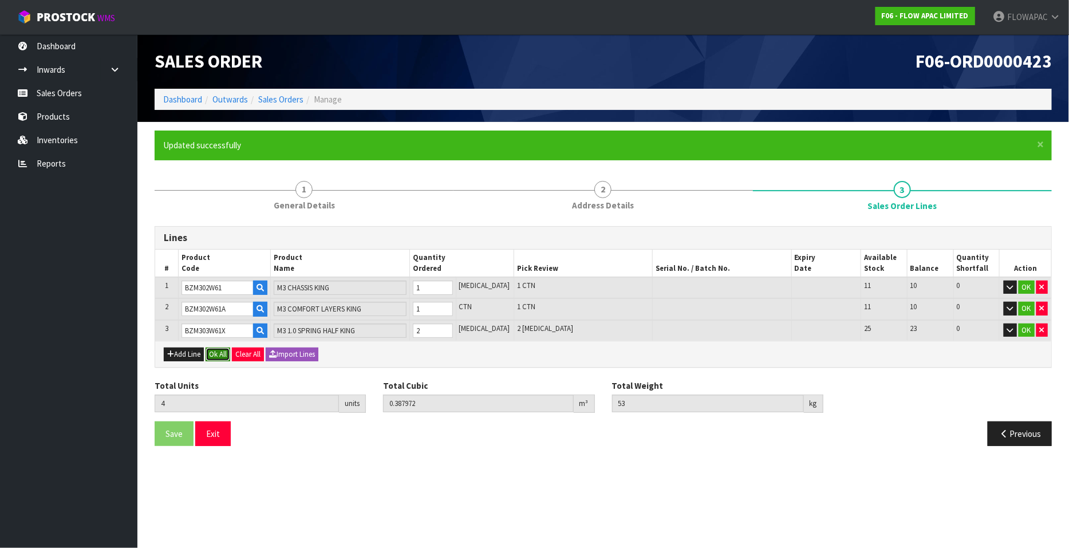
click at [218, 350] on button "Ok All" at bounding box center [217, 354] width 25 height 14
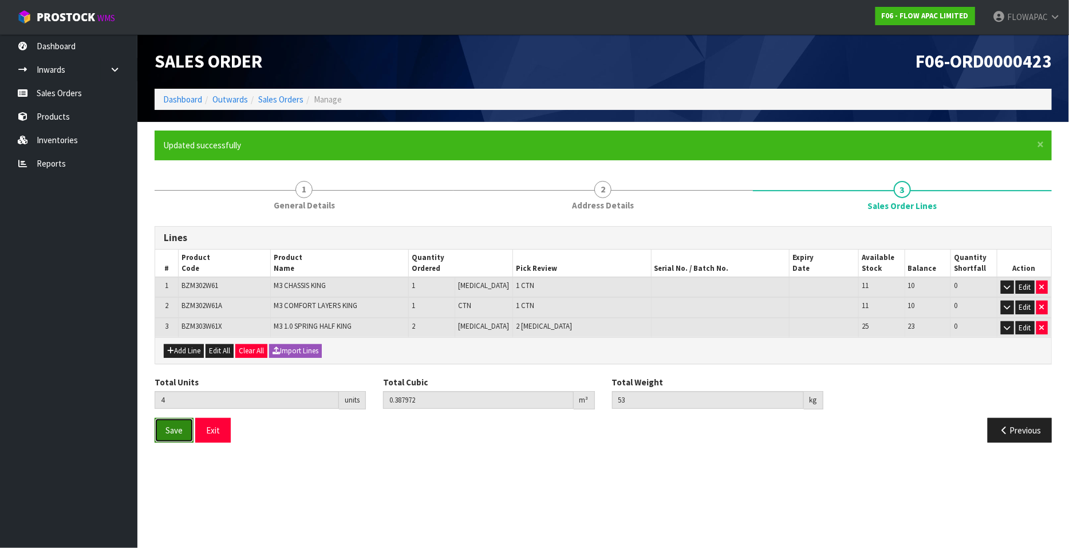
click at [176, 428] on span "Save" at bounding box center [173, 430] width 17 height 11
click at [175, 430] on span "Save" at bounding box center [173, 430] width 17 height 11
click at [217, 429] on button "Exit" at bounding box center [212, 430] width 35 height 25
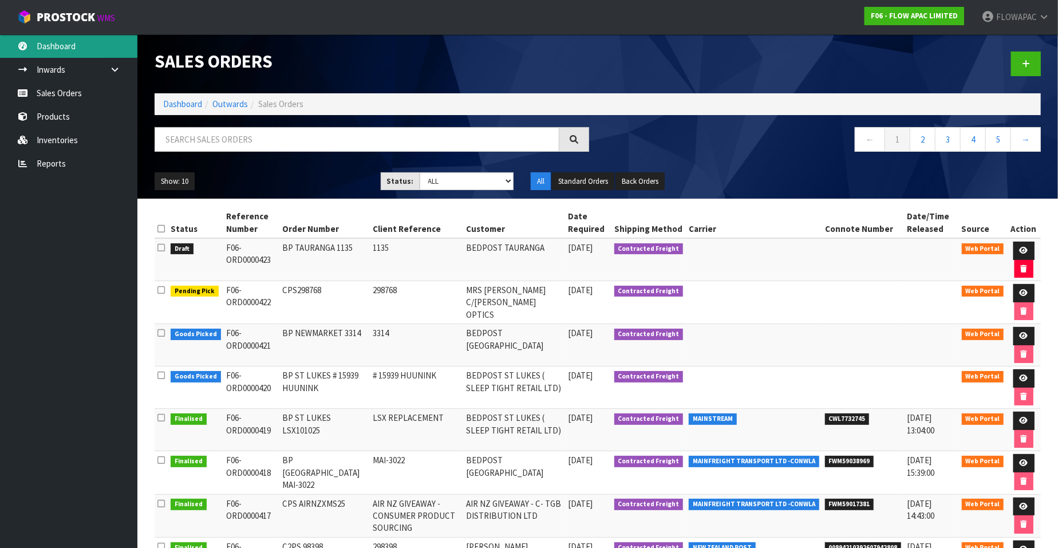
click at [70, 48] on link "Dashboard" at bounding box center [68, 45] width 137 height 23
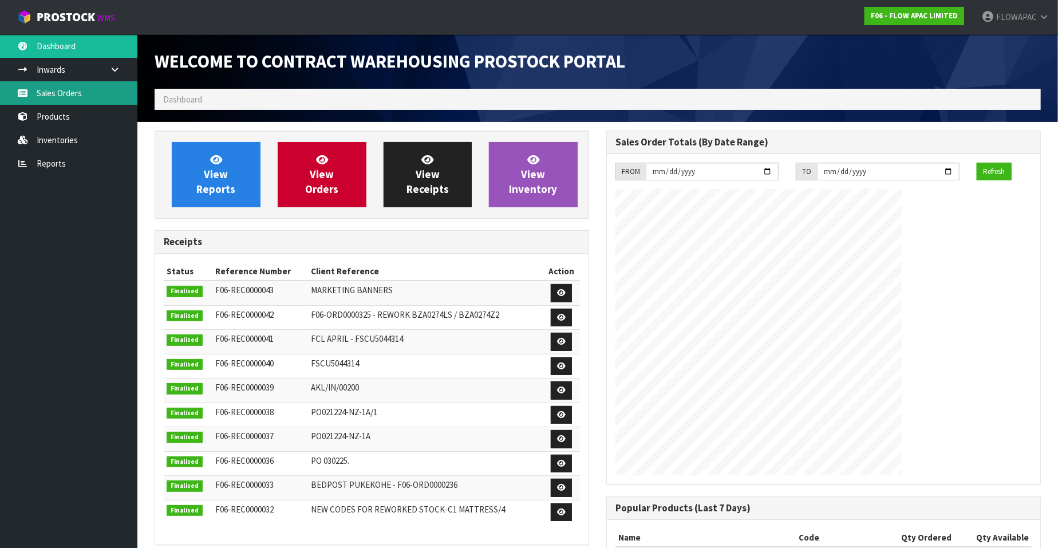
click at [68, 89] on link "Sales Orders" at bounding box center [68, 92] width 137 height 23
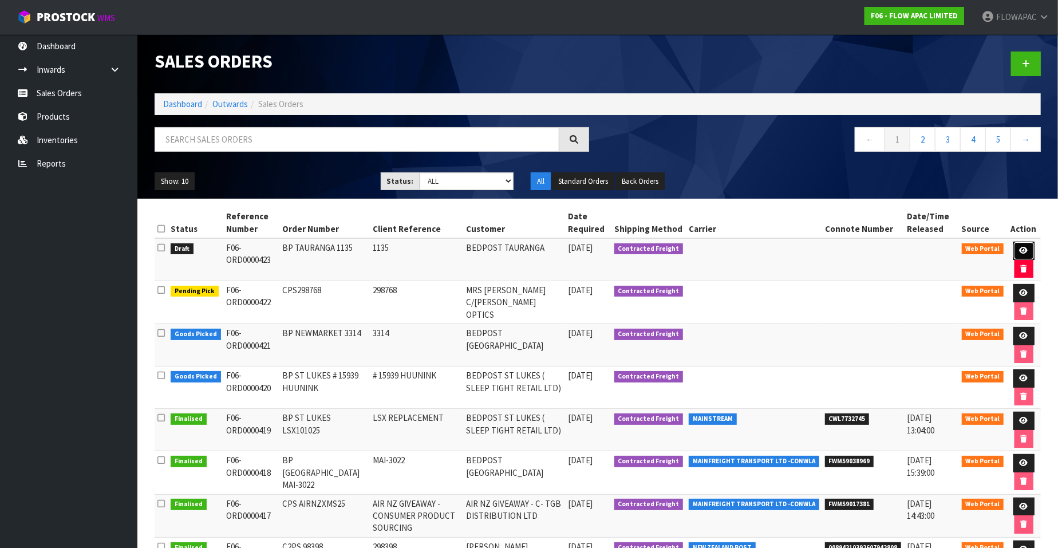
click at [1023, 248] on icon at bounding box center [1023, 250] width 9 height 7
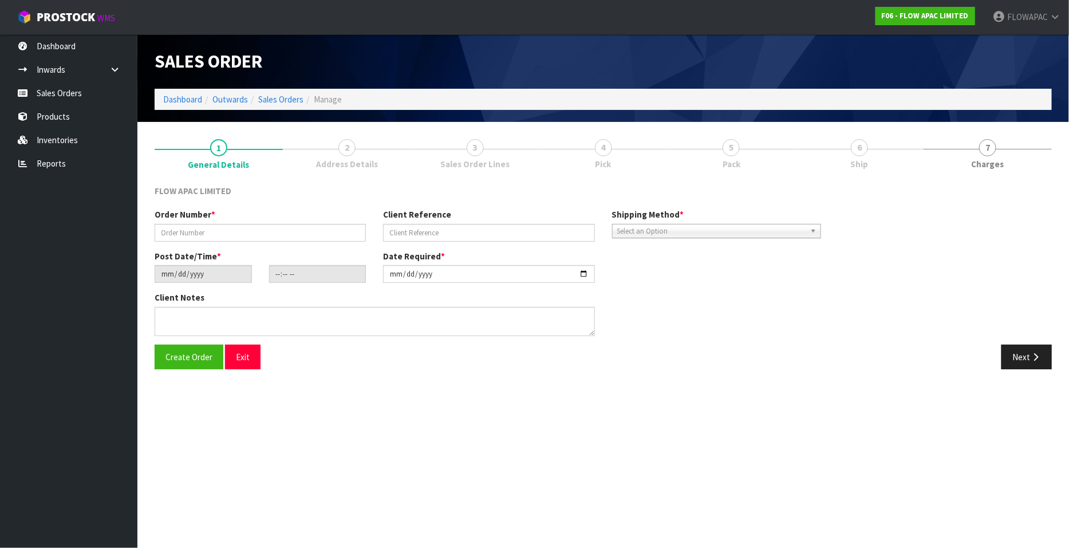
type input "BP TAURANGA 1135"
type input "1135"
type input "[DATE]"
type input "15:51:00.000"
type input "[DATE]"
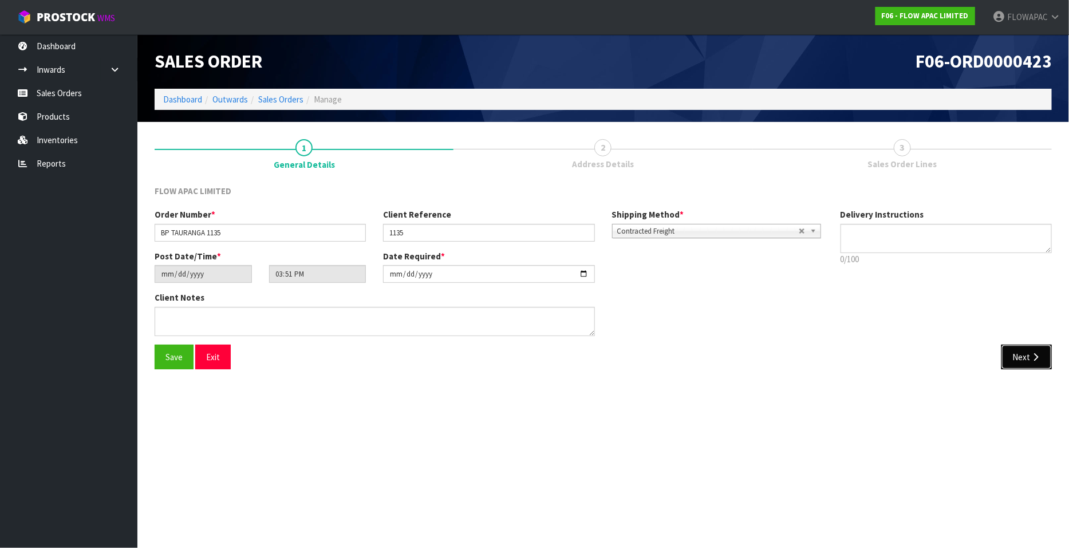
click at [1036, 360] on button "Next" at bounding box center [1026, 357] width 50 height 25
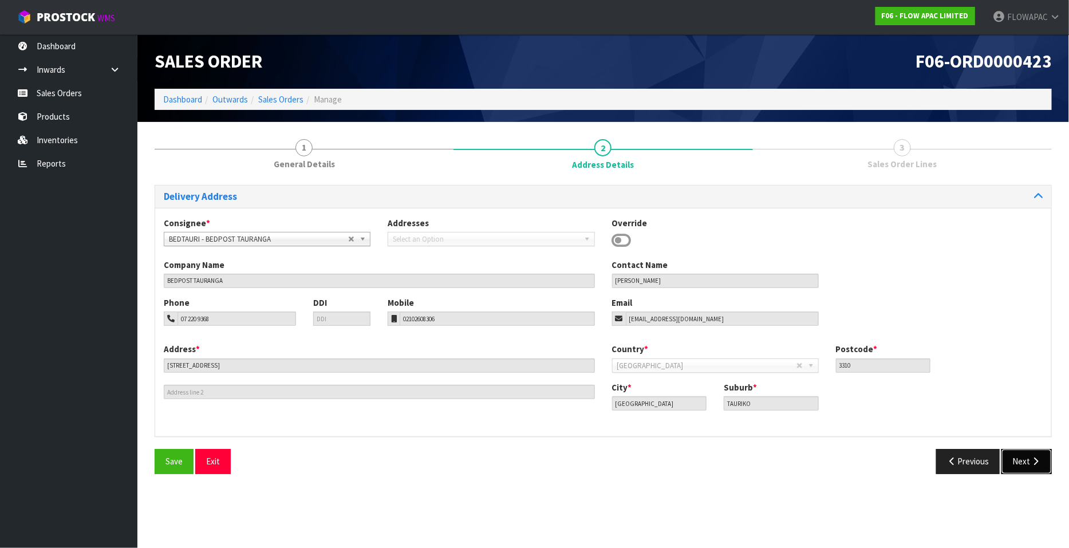
click at [1027, 463] on button "Next" at bounding box center [1026, 461] width 50 height 25
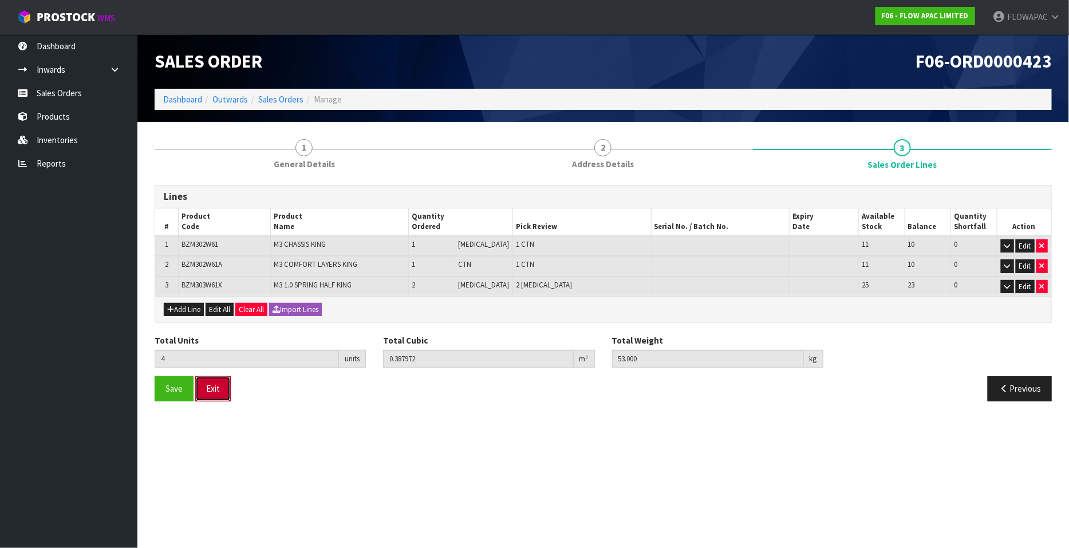
click at [219, 385] on button "Exit" at bounding box center [212, 388] width 35 height 25
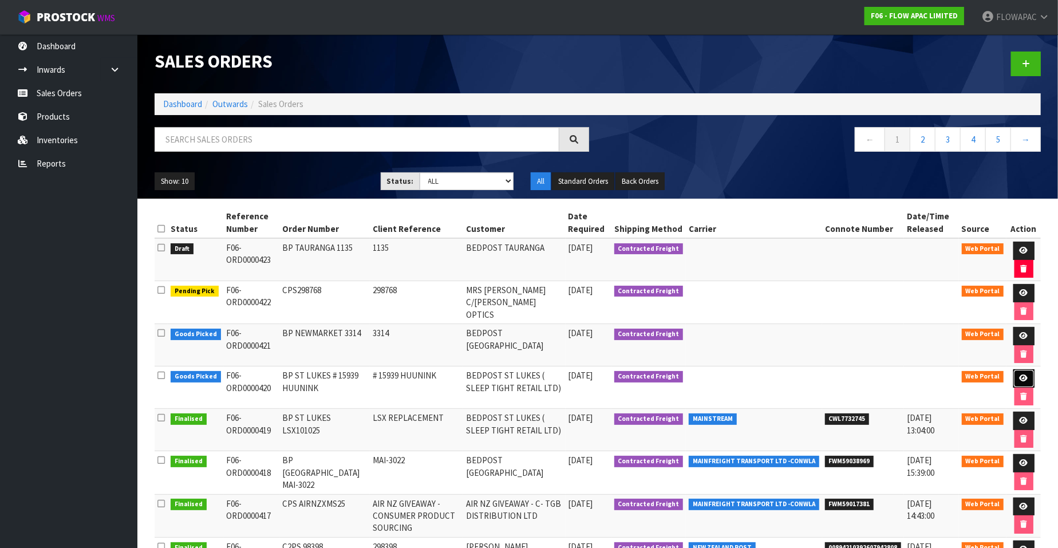
click at [1025, 375] on icon at bounding box center [1023, 377] width 9 height 7
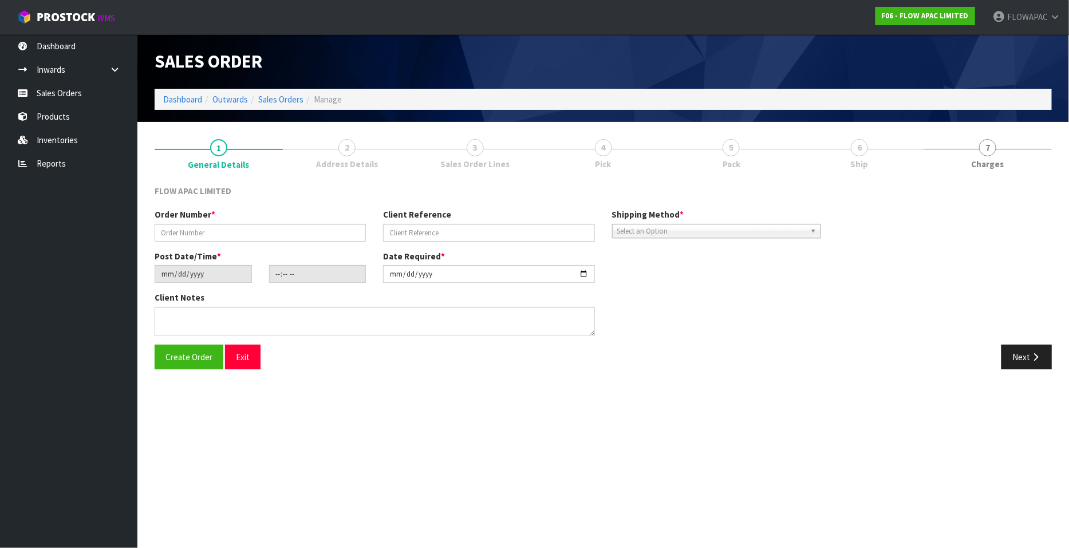
type input "BP ST LUKES # 15939 HUUNINK"
type input "# 15939 HUUNINK"
type input "[DATE]"
type input "17:25:00.000"
type input "[DATE]"
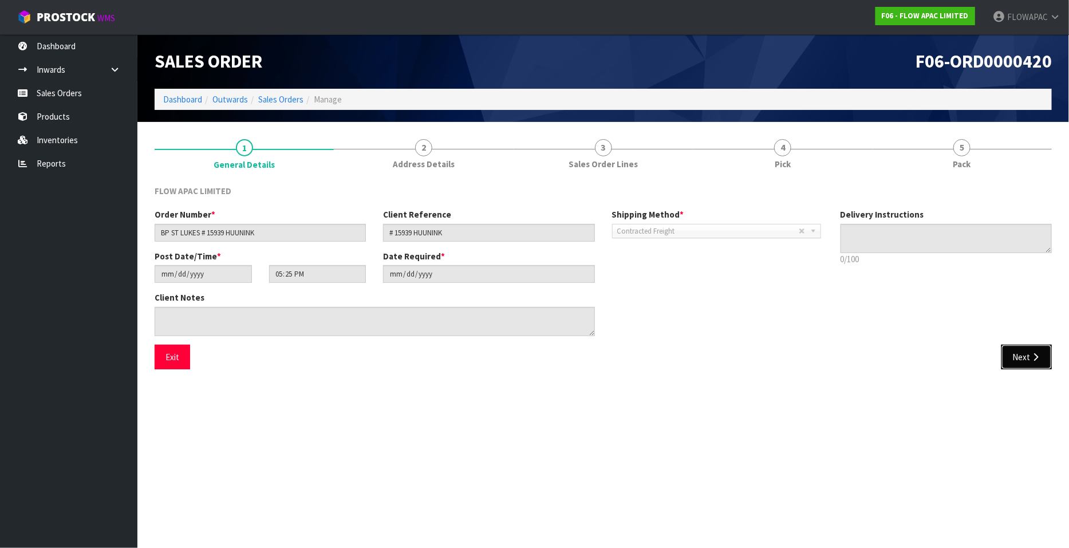
click at [1029, 353] on button "Next" at bounding box center [1026, 357] width 50 height 25
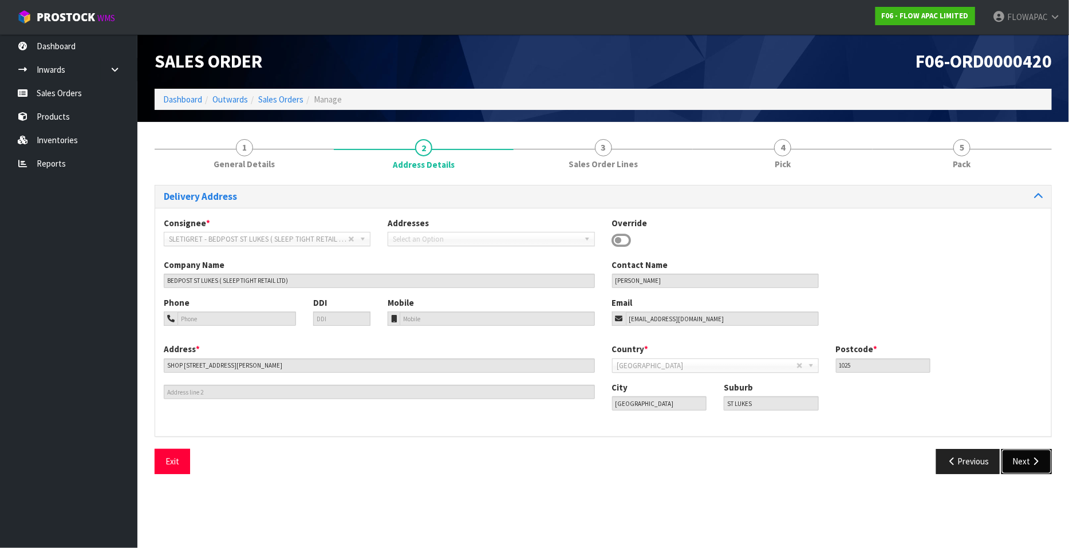
click at [1018, 462] on button "Next" at bounding box center [1026, 461] width 50 height 25
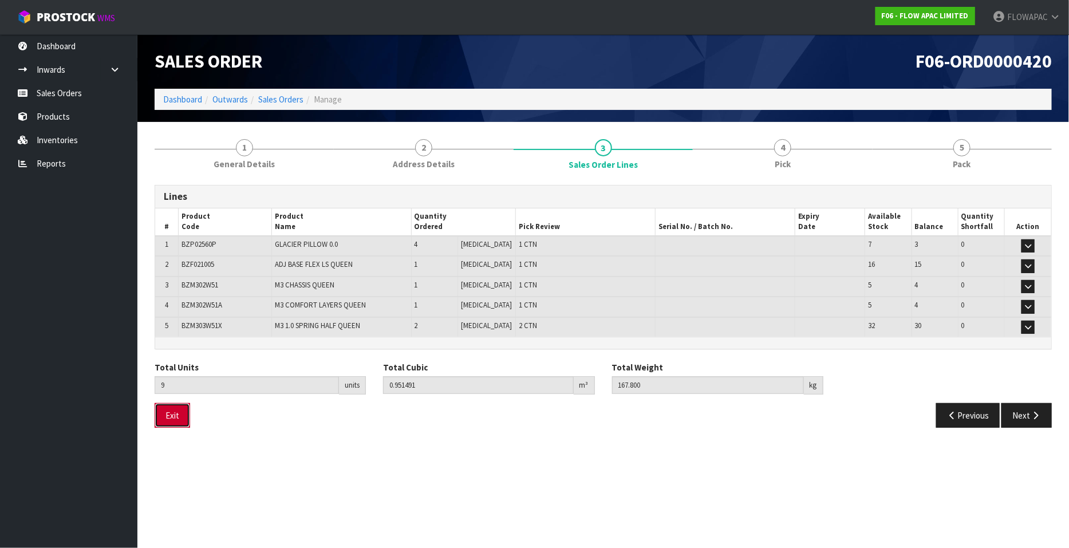
click at [163, 410] on button "Exit" at bounding box center [172, 415] width 35 height 25
